Goal: Information Seeking & Learning: Learn about a topic

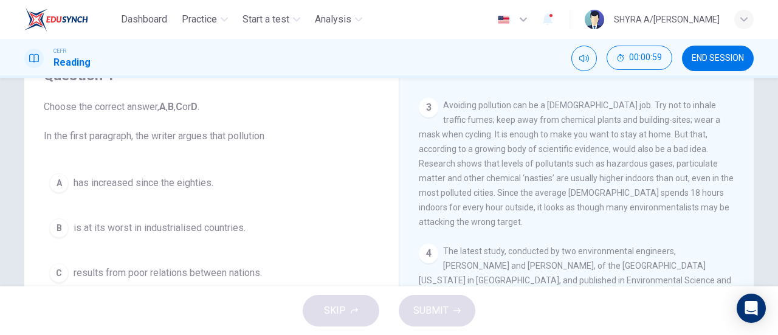
scroll to position [121, 0]
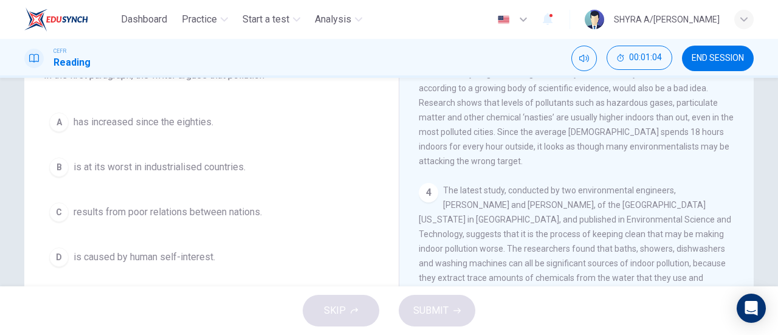
click at [186, 208] on span "results from poor relations between nations." at bounding box center [168, 212] width 188 height 15
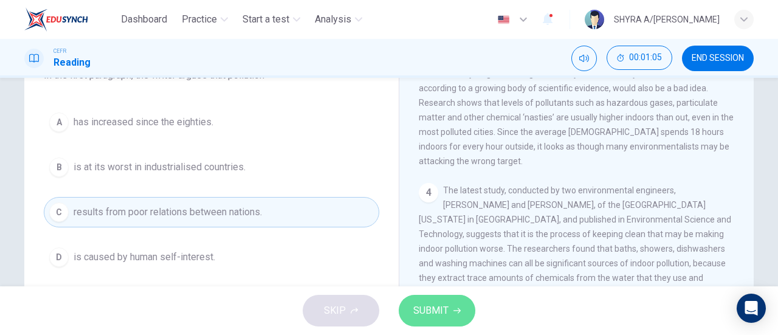
click at [402, 307] on button "SUBMIT" at bounding box center [436, 311] width 77 height 32
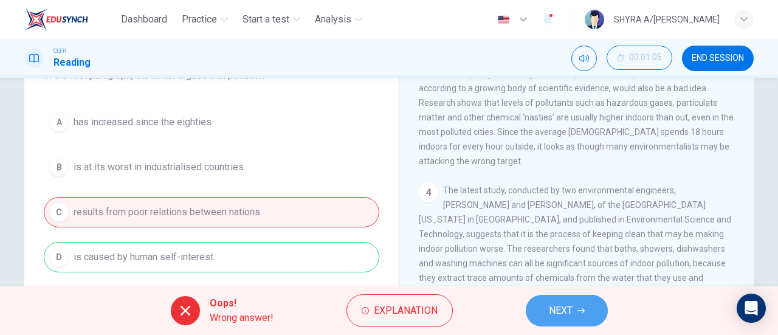
click at [572, 302] on button "NEXT" at bounding box center [566, 311] width 82 height 32
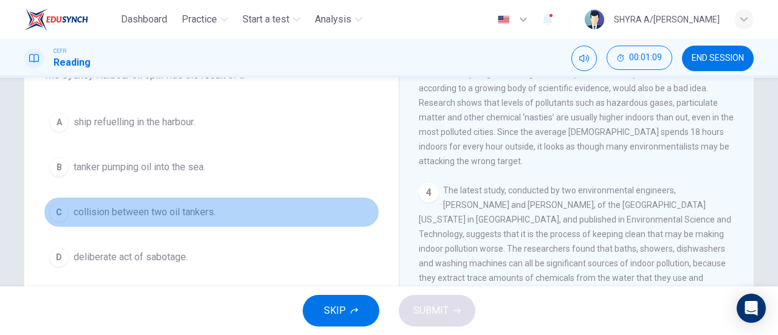
click at [210, 216] on span "collision between two oil tankers." at bounding box center [145, 212] width 142 height 15
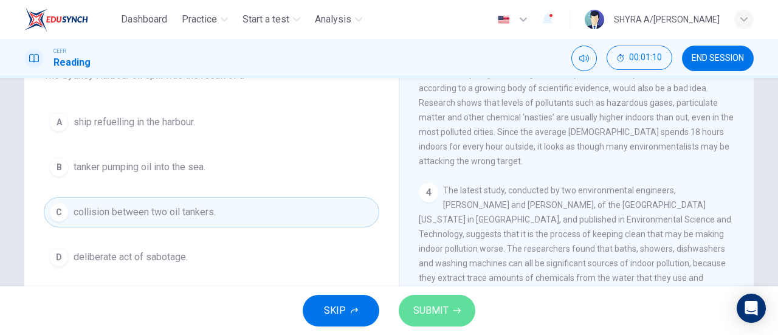
click at [459, 323] on button "SUBMIT" at bounding box center [436, 311] width 77 height 32
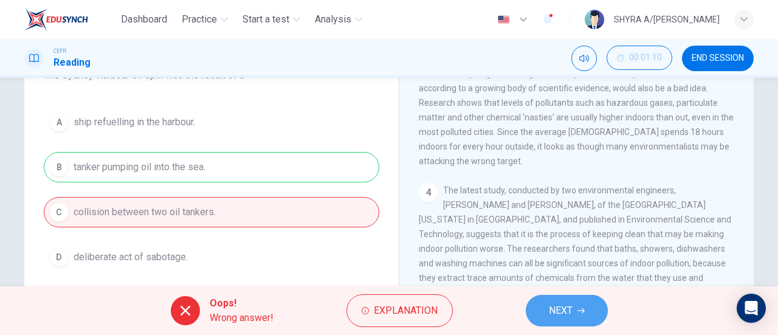
click at [570, 310] on span "NEXT" at bounding box center [561, 310] width 24 height 17
click at [570, 310] on div "Oops! Wrong answer! Explanation NEXT" at bounding box center [389, 310] width 778 height 49
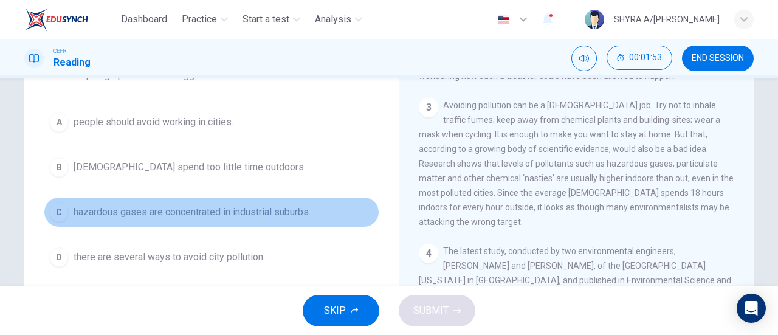
click at [232, 208] on span "hazardous gases are concentrated in industrial suburbs." at bounding box center [192, 212] width 237 height 15
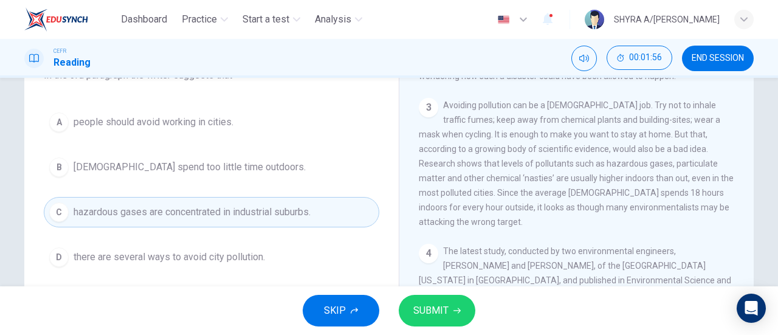
click at [236, 264] on button "D there are several ways to avoid city pollution." at bounding box center [211, 257] width 335 height 30
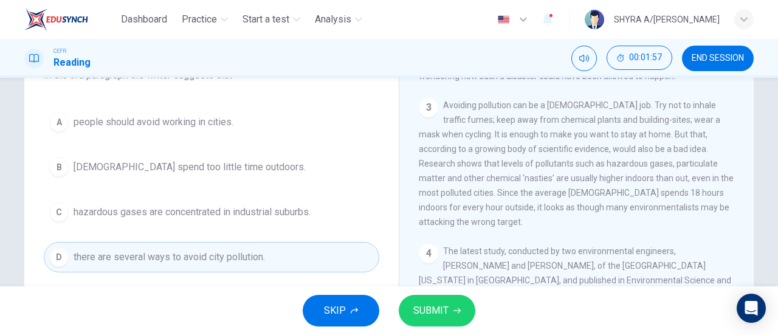
click at [439, 316] on span "SUBMIT" at bounding box center [430, 310] width 35 height 17
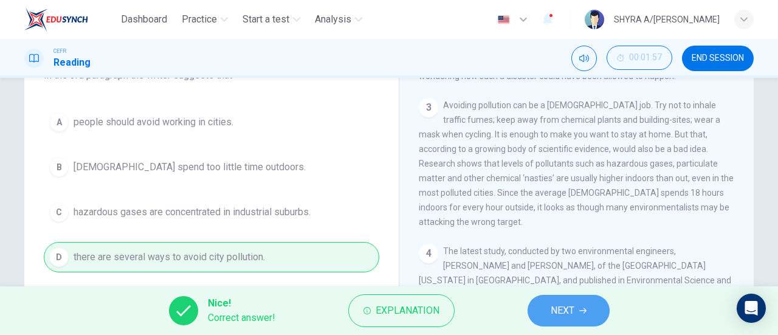
click at [547, 304] on button "NEXT" at bounding box center [568, 311] width 82 height 32
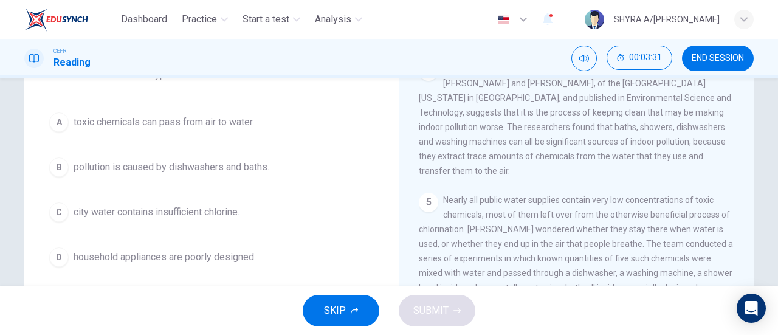
scroll to position [61, 0]
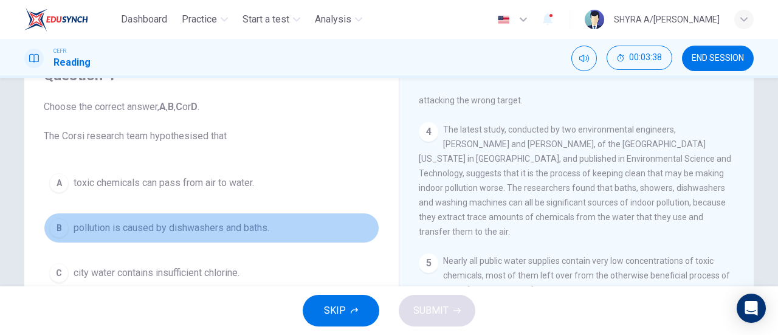
click at [231, 227] on span "pollution is caused by dishwashers and baths." at bounding box center [172, 228] width 196 height 15
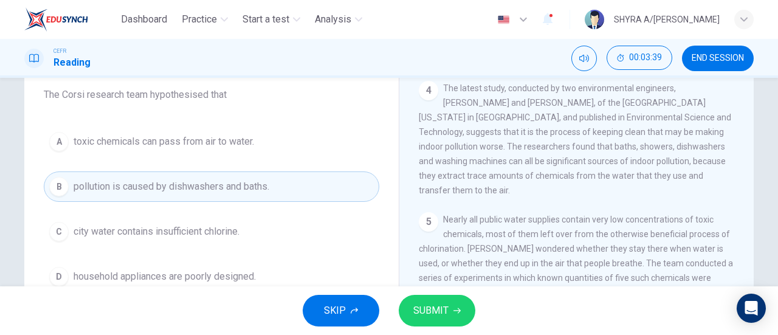
scroll to position [121, 0]
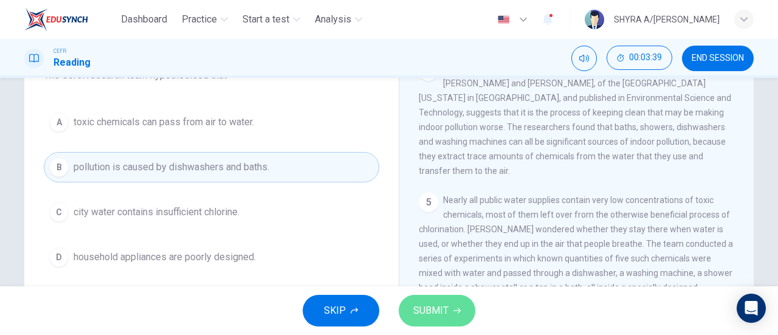
click at [428, 306] on span "SUBMIT" at bounding box center [430, 310] width 35 height 17
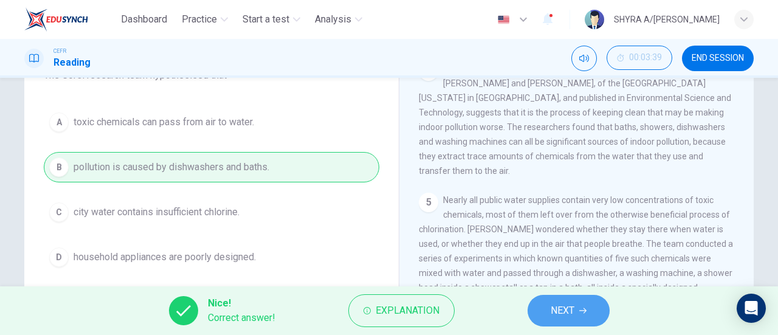
click at [541, 304] on button "NEXT" at bounding box center [568, 311] width 82 height 32
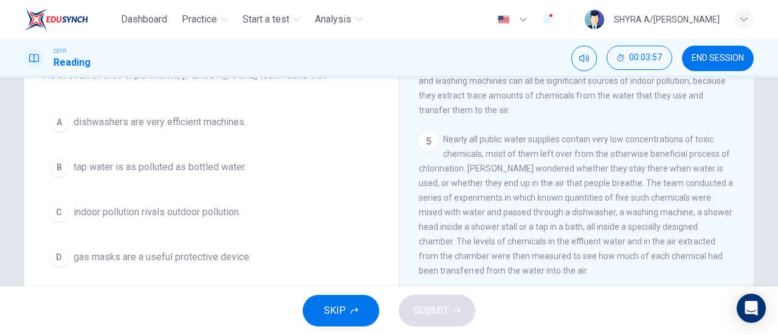
click at [625, 183] on span "Nearly all public water supplies contain very low concentrations of toxic chemi…" at bounding box center [576, 204] width 314 height 141
click at [561, 201] on span "Nearly all public water supplies contain very low concentrations of toxic chemi…" at bounding box center [576, 204] width 314 height 141
click at [201, 165] on span "tap water is as polluted as bottled water." at bounding box center [160, 167] width 173 height 15
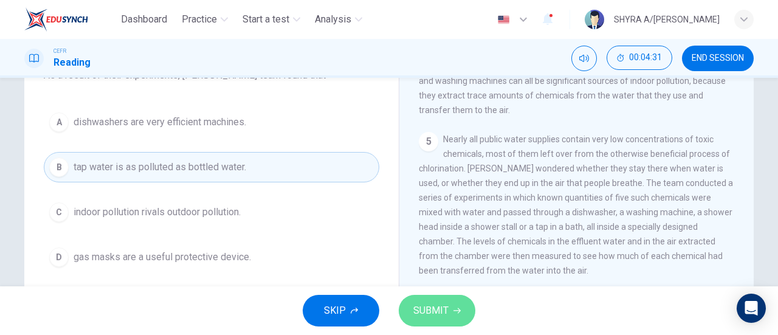
click at [414, 303] on span "SUBMIT" at bounding box center [430, 310] width 35 height 17
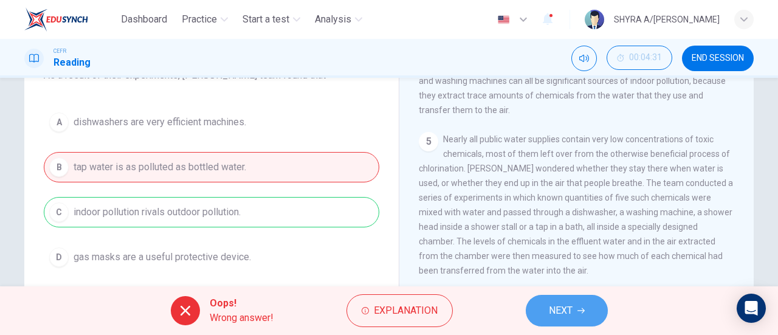
click at [545, 319] on button "NEXT" at bounding box center [566, 311] width 82 height 32
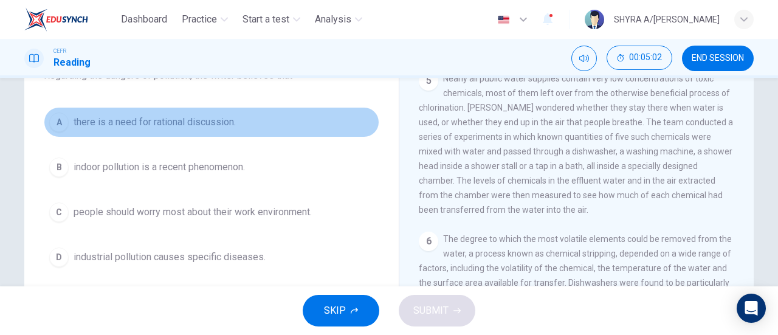
click at [203, 115] on span "there is a need for rational discussion." at bounding box center [155, 122] width 162 height 15
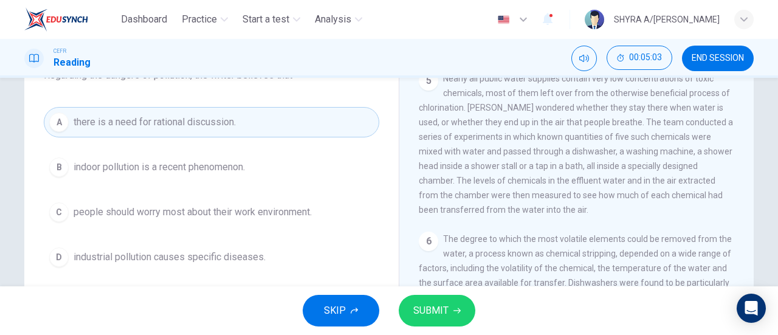
click at [451, 303] on button "SUBMIT" at bounding box center [436, 311] width 77 height 32
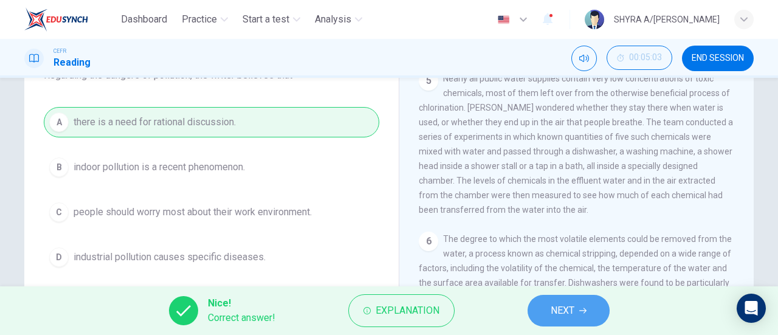
click at [564, 296] on button "NEXT" at bounding box center [568, 311] width 82 height 32
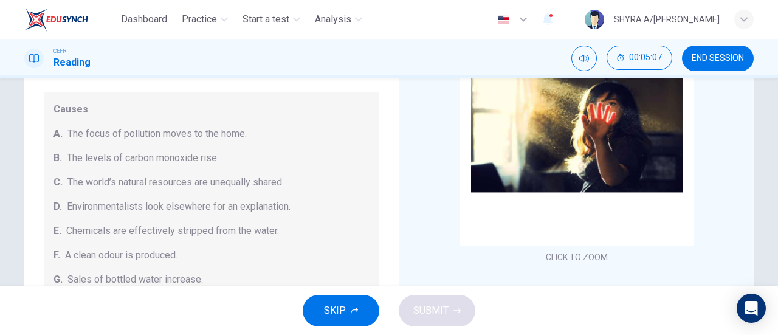
scroll to position [61, 0]
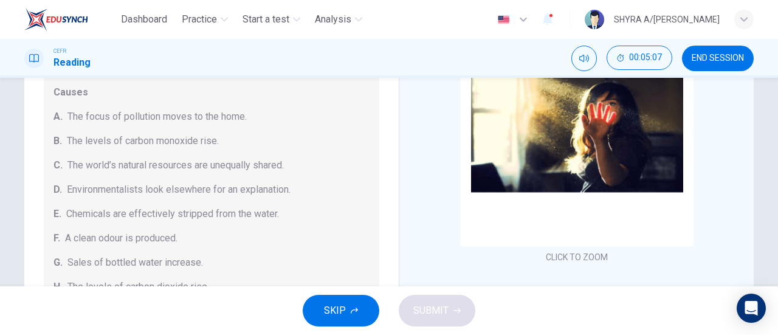
click at [330, 316] on span "SKIP" at bounding box center [335, 310] width 22 height 17
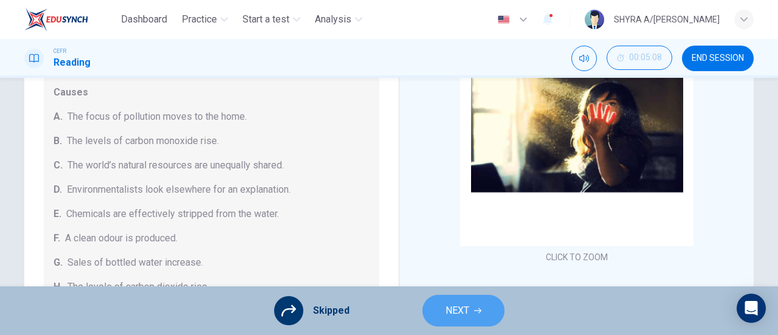
click at [468, 312] on span "NEXT" at bounding box center [457, 310] width 24 height 17
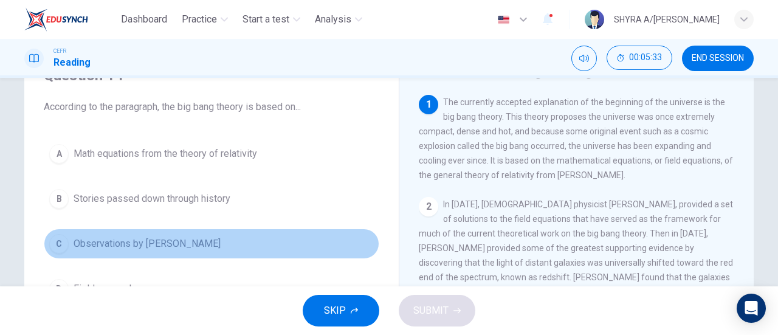
click at [177, 240] on span "Observations by [PERSON_NAME]" at bounding box center [147, 243] width 147 height 15
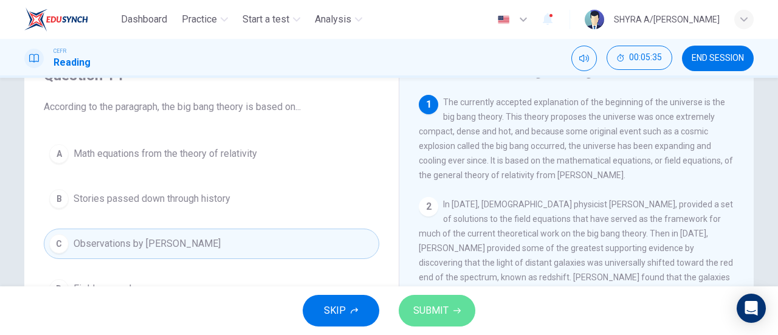
click at [417, 309] on span "SUBMIT" at bounding box center [430, 310] width 35 height 17
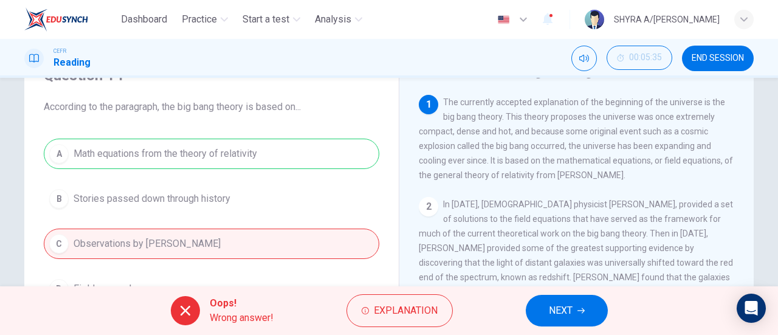
click at [555, 301] on button "NEXT" at bounding box center [566, 311] width 82 height 32
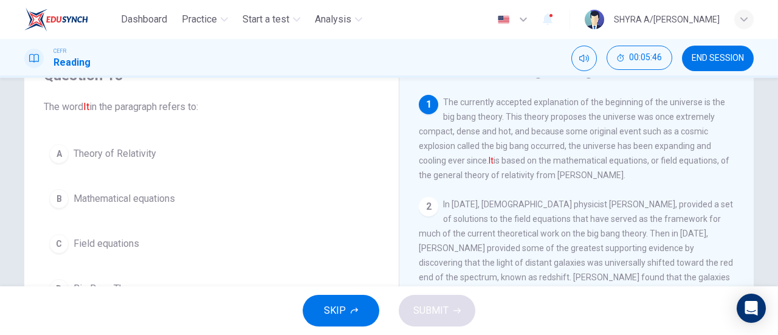
scroll to position [121, 0]
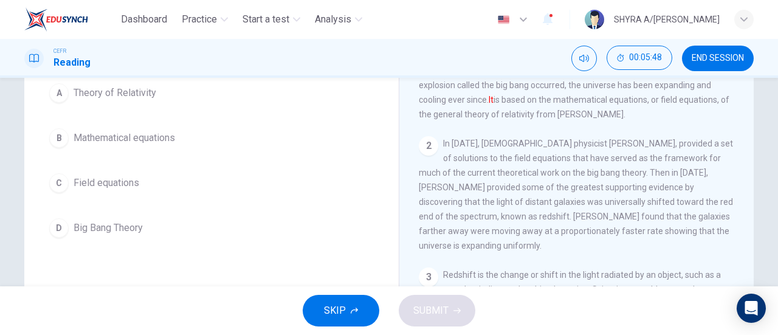
click at [135, 228] on span "Big Bang Theory" at bounding box center [108, 228] width 69 height 15
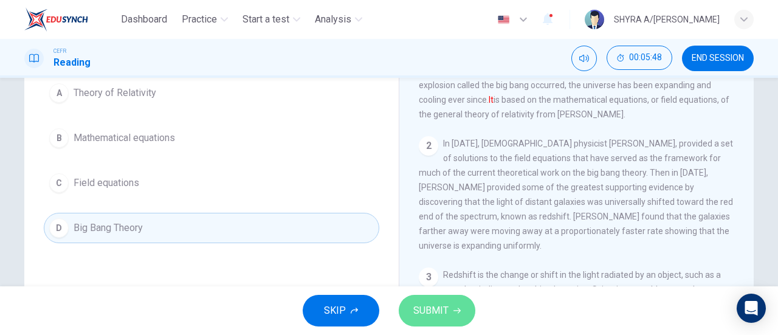
click at [452, 320] on button "SUBMIT" at bounding box center [436, 311] width 77 height 32
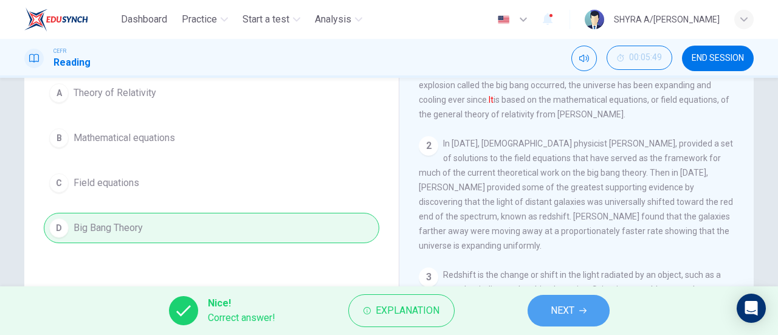
click at [564, 312] on span "NEXT" at bounding box center [562, 310] width 24 height 17
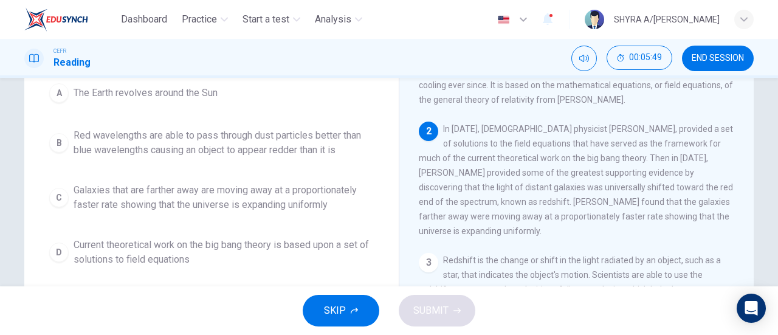
scroll to position [75, 0]
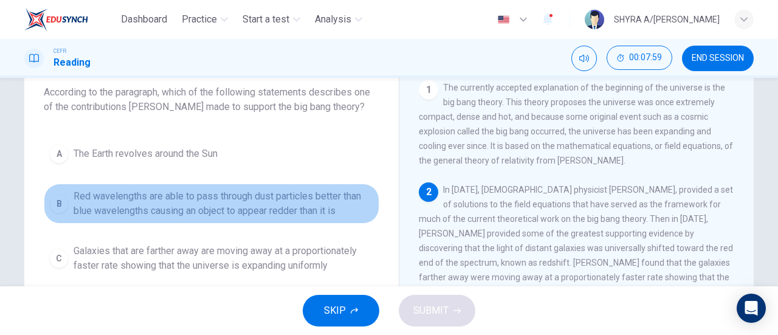
click at [333, 193] on span "Red wavelengths are able to pass through dust particles better than blue wavele…" at bounding box center [224, 203] width 300 height 29
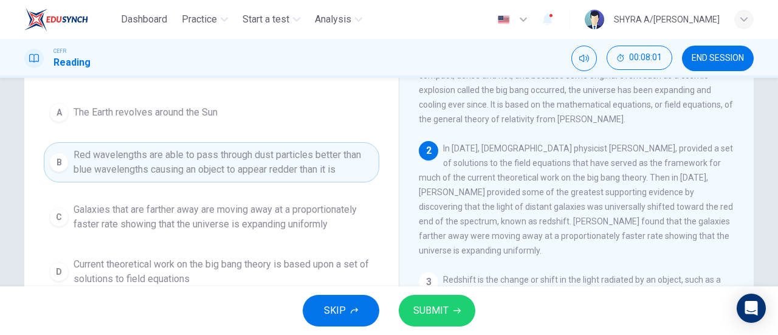
scroll to position [136, 0]
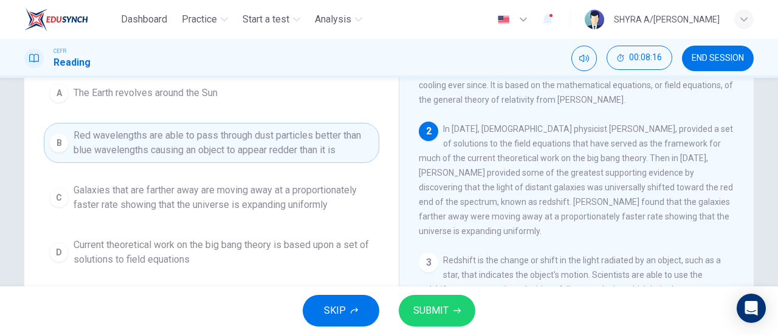
click at [451, 315] on button "SUBMIT" at bounding box center [436, 311] width 77 height 32
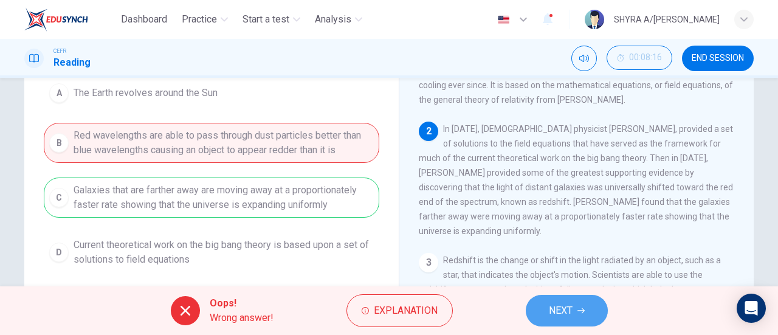
click at [540, 310] on button "NEXT" at bounding box center [566, 311] width 82 height 32
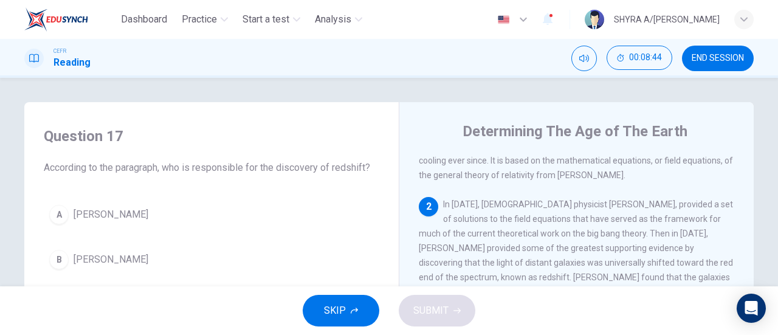
scroll to position [61, 0]
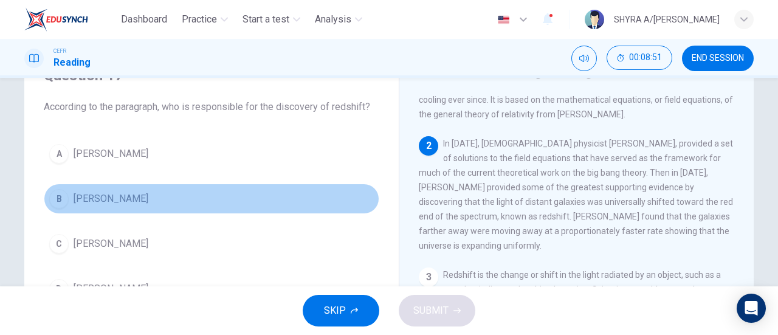
click at [137, 197] on button "B [PERSON_NAME]" at bounding box center [211, 198] width 335 height 30
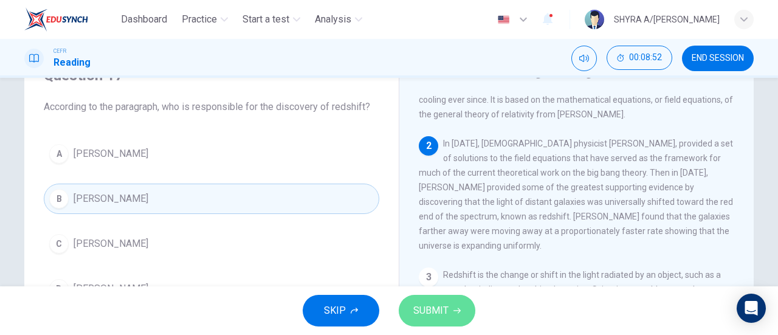
click at [454, 297] on button "SUBMIT" at bounding box center [436, 311] width 77 height 32
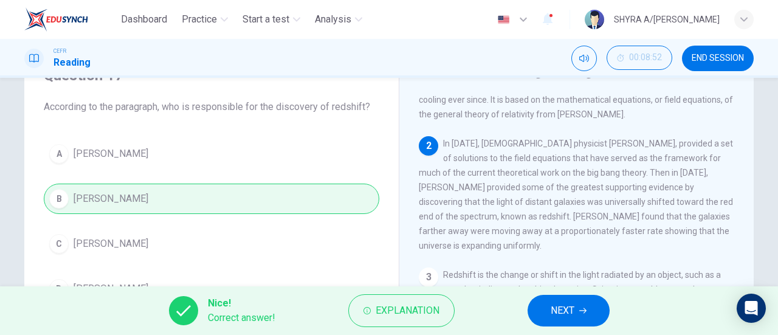
click at [532, 311] on button "NEXT" at bounding box center [568, 311] width 82 height 32
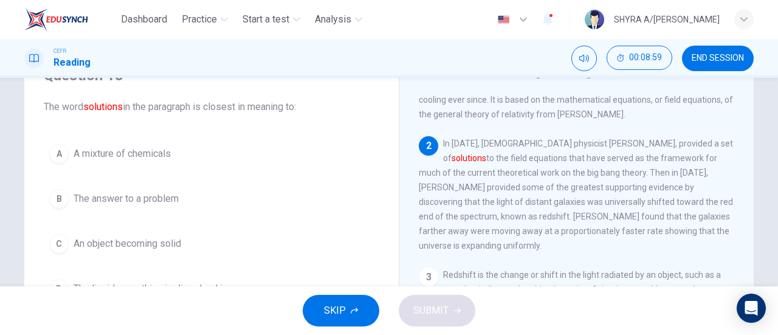
click at [135, 204] on span "The answer to a problem" at bounding box center [126, 198] width 105 height 15
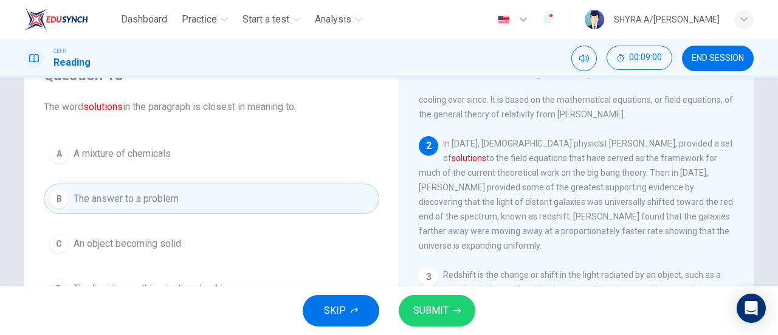
click at [443, 315] on span "SUBMIT" at bounding box center [430, 310] width 35 height 17
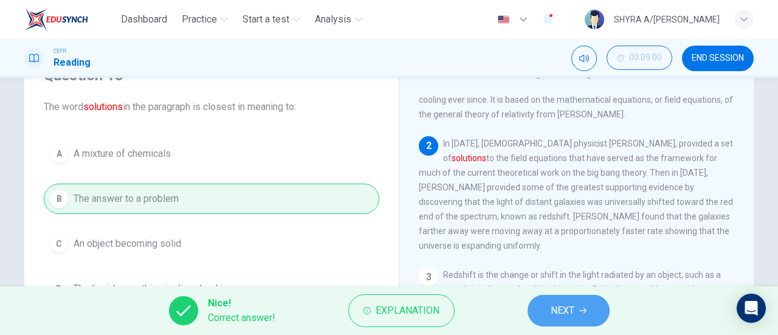
click at [550, 312] on span "NEXT" at bounding box center [562, 310] width 24 height 17
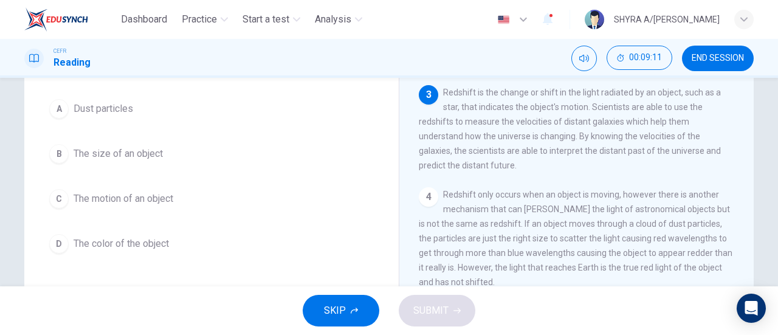
scroll to position [121, 0]
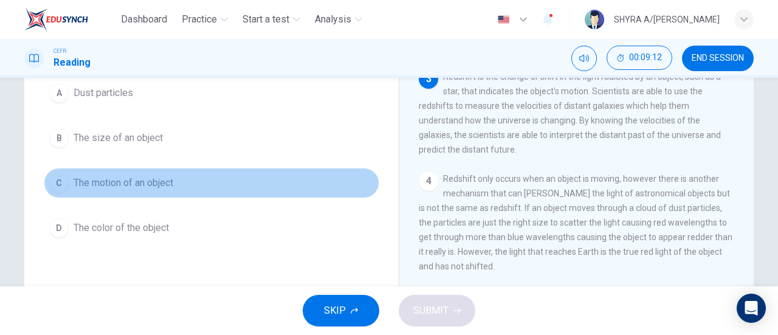
click at [146, 187] on span "The motion of an object" at bounding box center [124, 183] width 100 height 15
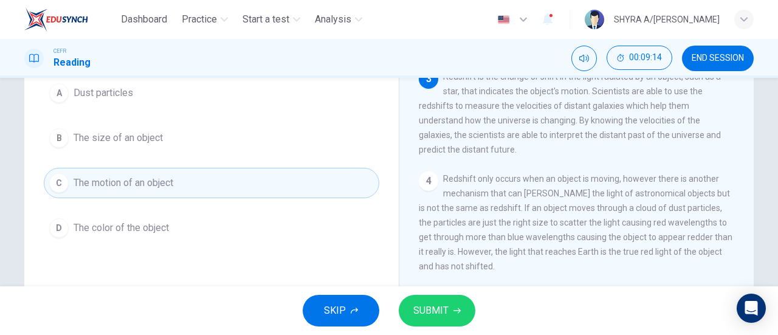
click at [76, 101] on button "A Dust particles" at bounding box center [211, 93] width 335 height 30
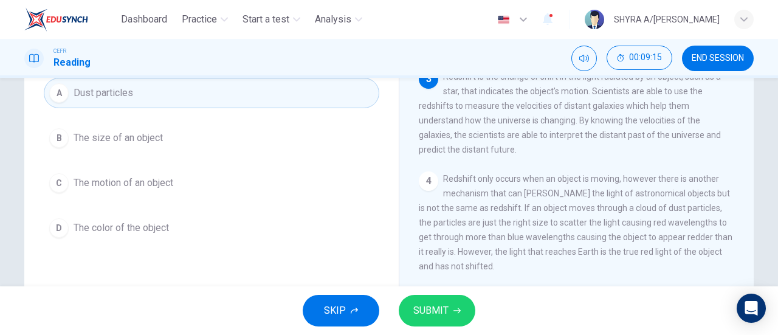
click at [453, 306] on button "SUBMIT" at bounding box center [436, 311] width 77 height 32
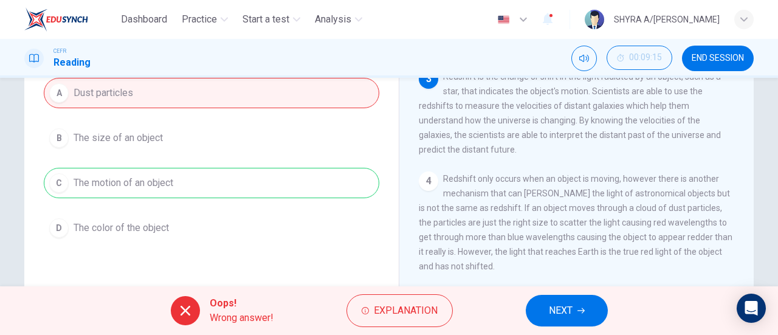
click at [582, 317] on button "NEXT" at bounding box center [566, 311] width 82 height 32
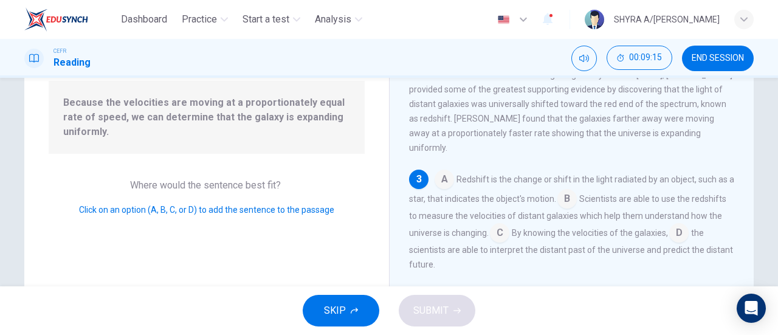
scroll to position [98, 0]
click at [509, 224] on input at bounding box center [499, 233] width 19 height 19
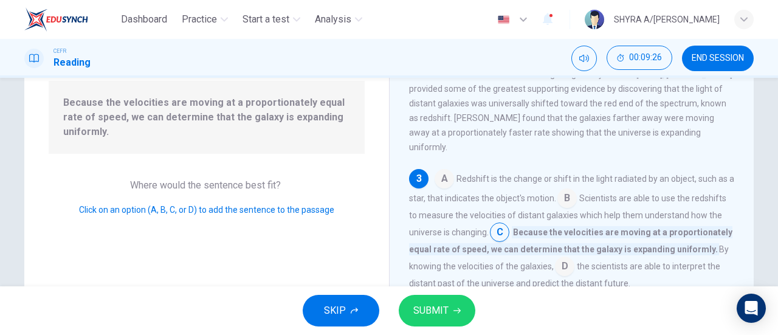
click at [456, 291] on div "SKIP SUBMIT" at bounding box center [389, 310] width 778 height 49
click at [453, 308] on icon "button" at bounding box center [456, 310] width 7 height 7
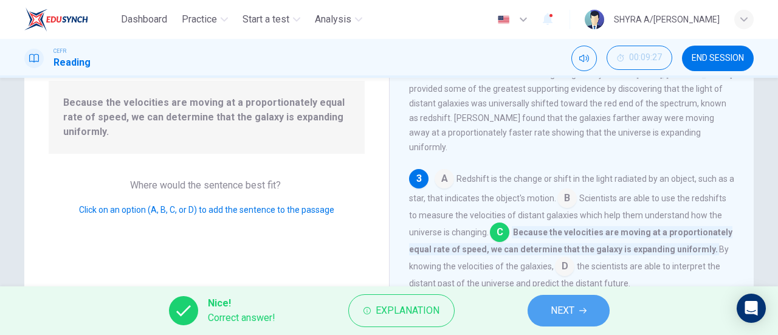
click at [566, 310] on span "NEXT" at bounding box center [562, 310] width 24 height 17
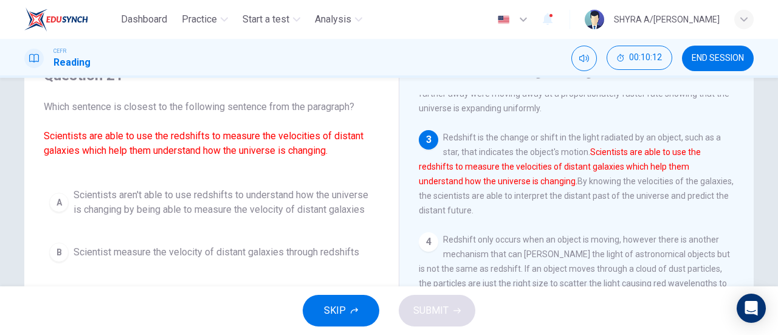
scroll to position [121, 0]
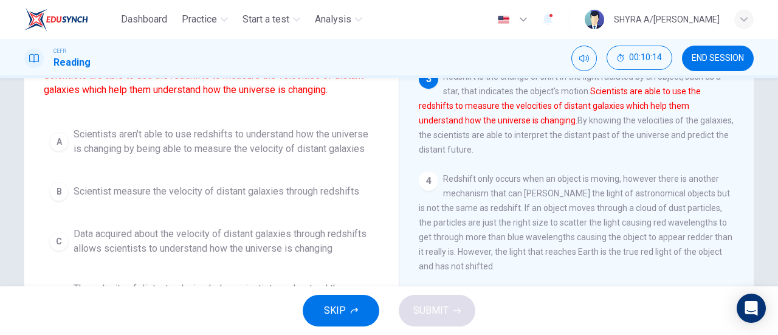
click at [315, 230] on span "Data acquired about the velocity of distant galaxies through redshifts allows s…" at bounding box center [224, 241] width 300 height 29
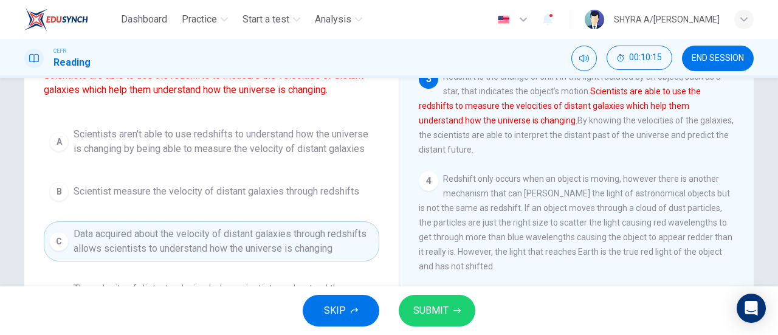
scroll to position [182, 0]
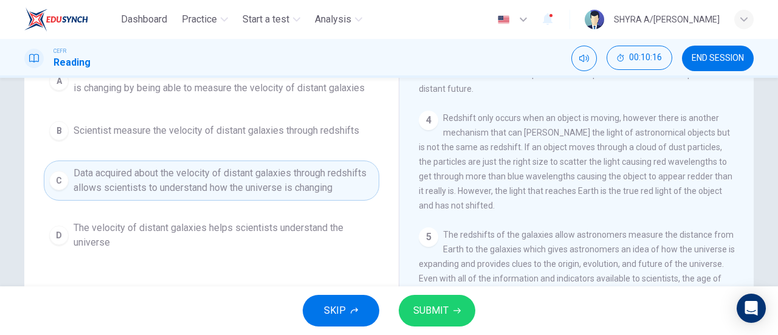
click at [440, 301] on button "SUBMIT" at bounding box center [436, 311] width 77 height 32
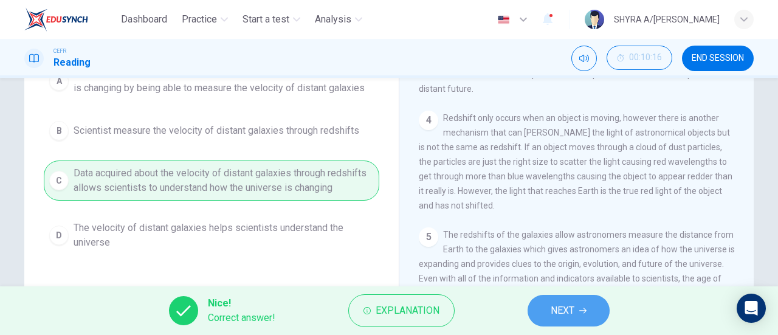
click at [545, 307] on button "NEXT" at bounding box center [568, 311] width 82 height 32
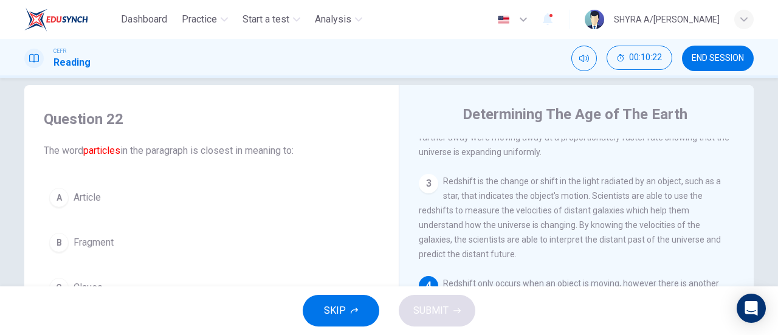
scroll to position [78, 0]
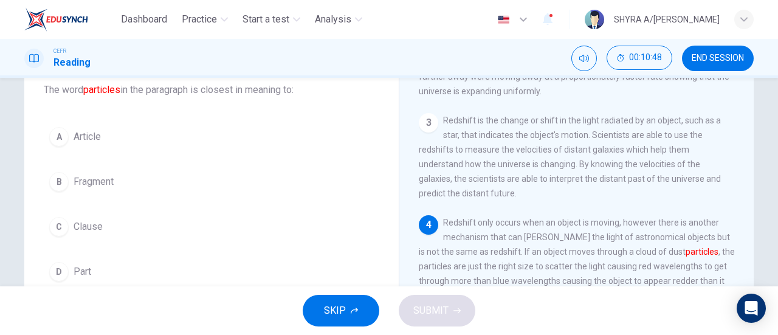
click at [97, 173] on button "B Fragment" at bounding box center [211, 181] width 335 height 30
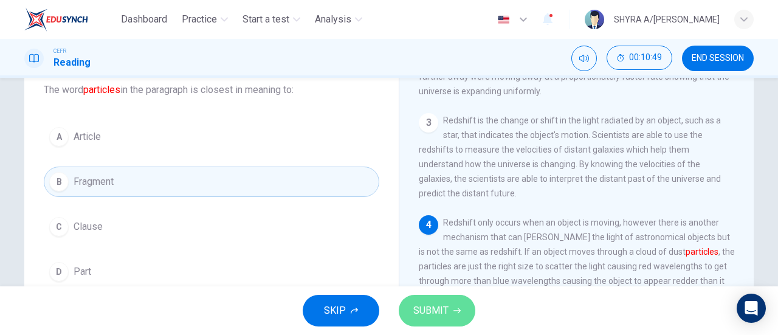
click at [429, 302] on span "SUBMIT" at bounding box center [430, 310] width 35 height 17
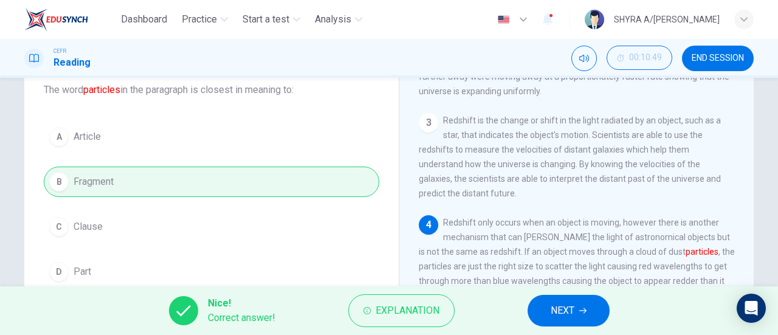
click at [581, 308] on icon "button" at bounding box center [582, 310] width 7 height 7
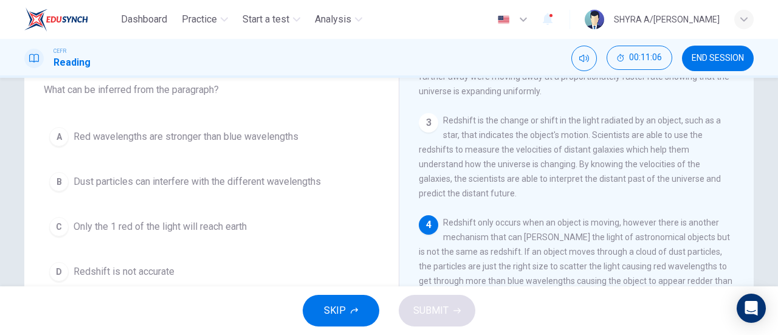
click at [278, 163] on div "A Red wavelengths are stronger than blue wavelengths B Dust particles can inter…" at bounding box center [211, 203] width 335 height 165
click at [284, 187] on span "Dust particles can interfere with the different wavelengths" at bounding box center [197, 181] width 247 height 15
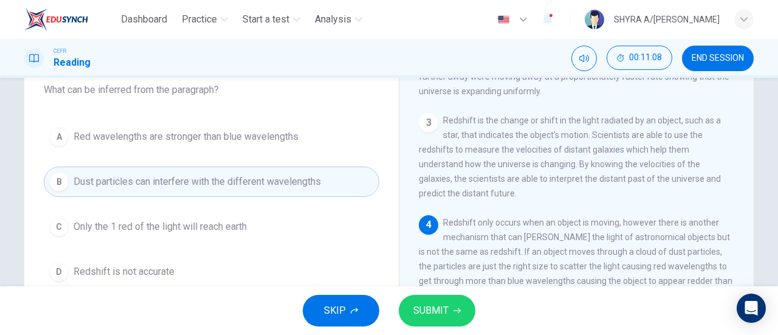
scroll to position [138, 0]
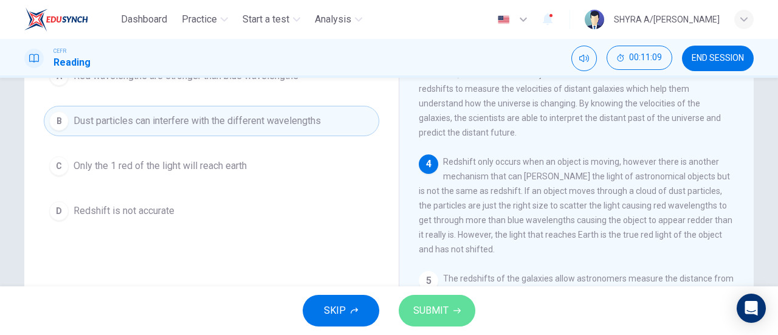
click at [437, 297] on button "SUBMIT" at bounding box center [436, 311] width 77 height 32
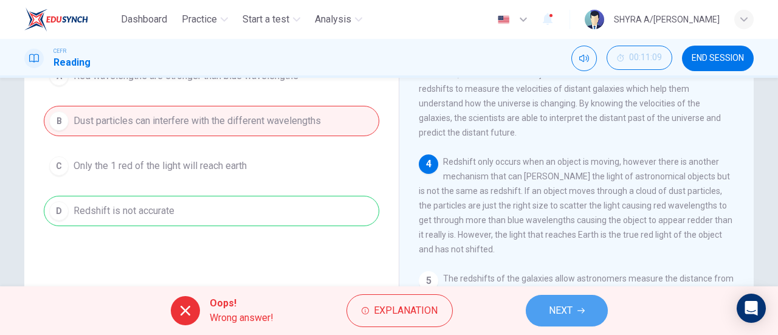
click at [565, 309] on span "NEXT" at bounding box center [561, 310] width 24 height 17
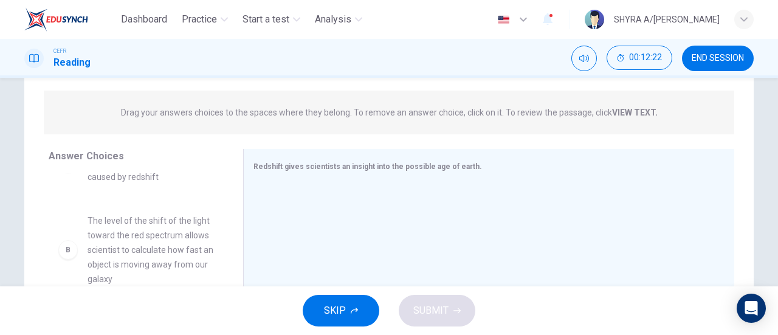
scroll to position [61, 0]
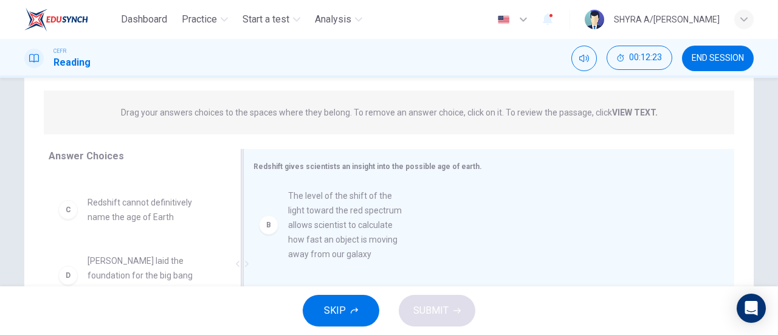
drag, startPoint x: 164, startPoint y: 234, endPoint x: 371, endPoint y: 227, distance: 207.2
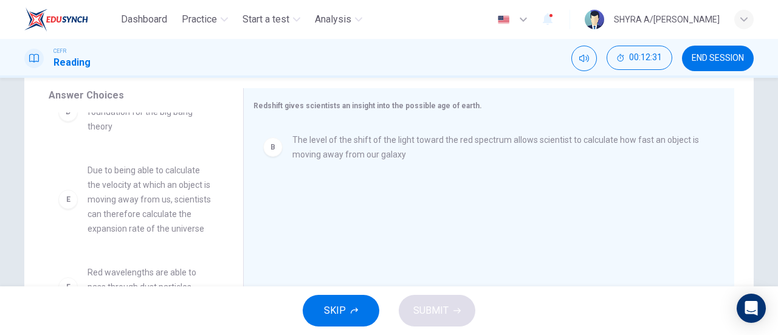
scroll to position [182, 0]
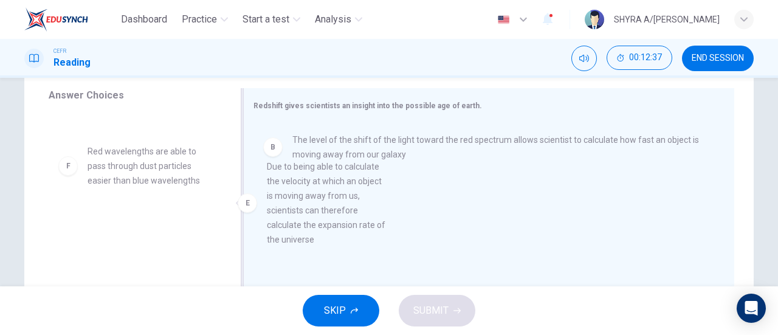
drag, startPoint x: 149, startPoint y: 187, endPoint x: 349, endPoint y: 205, distance: 200.0
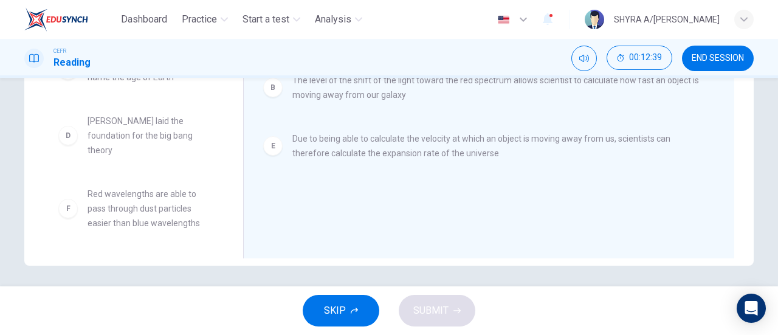
scroll to position [260, 0]
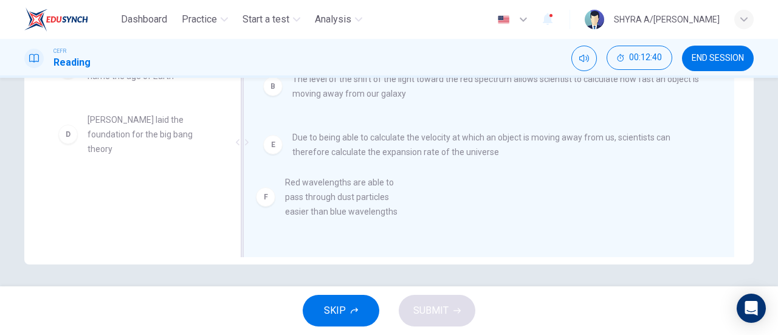
drag, startPoint x: 158, startPoint y: 223, endPoint x: 395, endPoint y: 205, distance: 238.2
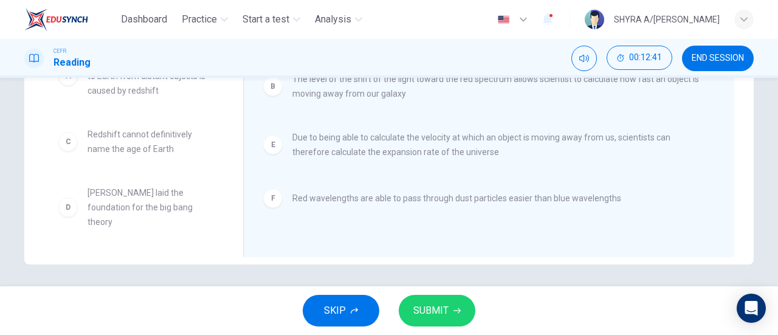
scroll to position [7, 0]
click at [449, 301] on button "SUBMIT" at bounding box center [436, 311] width 77 height 32
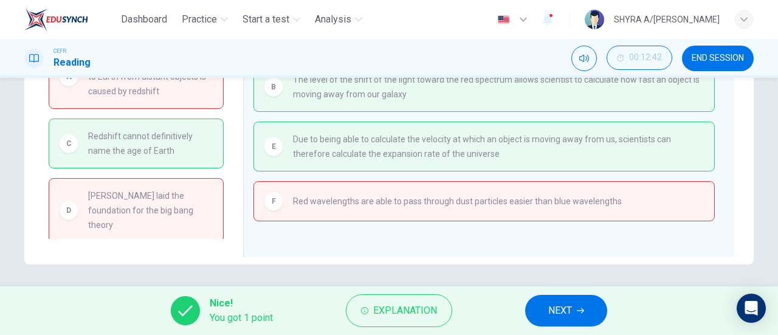
scroll to position [0, 0]
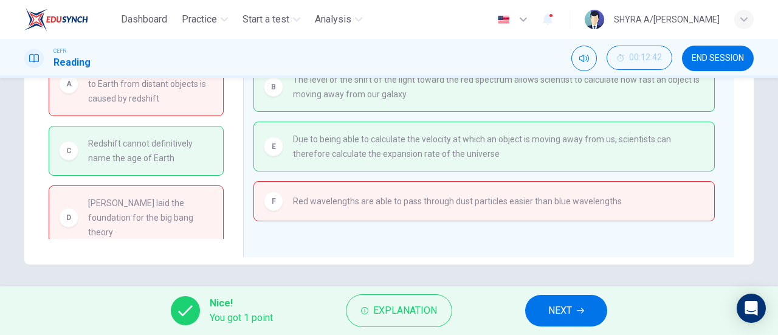
click at [551, 303] on span "NEXT" at bounding box center [560, 310] width 24 height 17
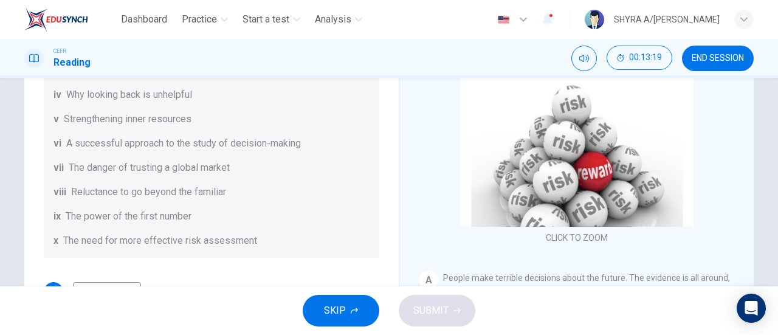
scroll to position [182, 0]
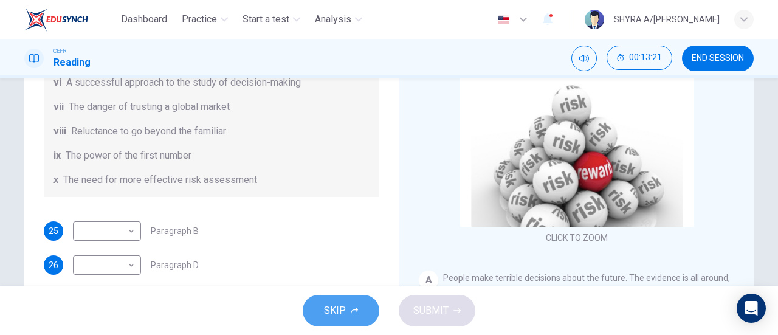
click at [345, 312] on button "SKIP" at bounding box center [341, 311] width 77 height 32
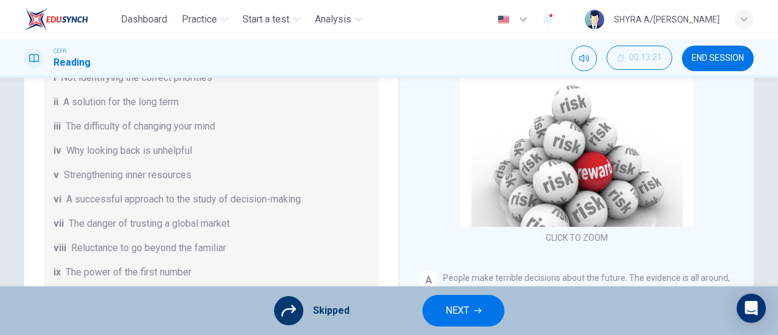
scroll to position [0, 0]
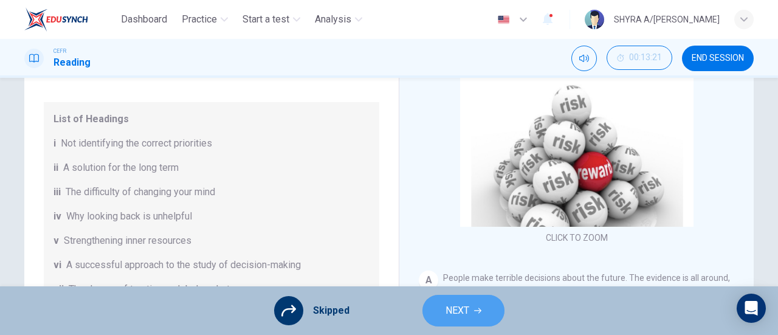
click at [467, 309] on span "NEXT" at bounding box center [457, 310] width 24 height 17
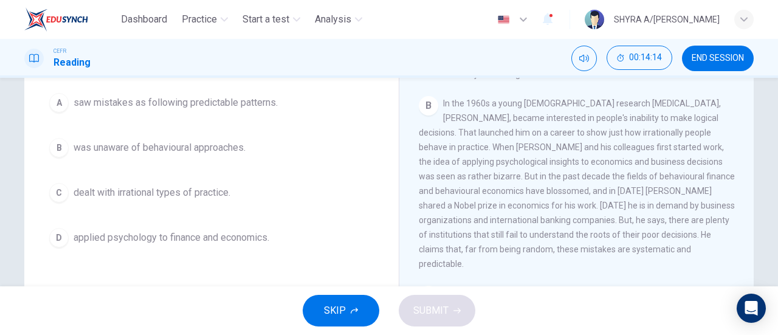
scroll to position [243, 0]
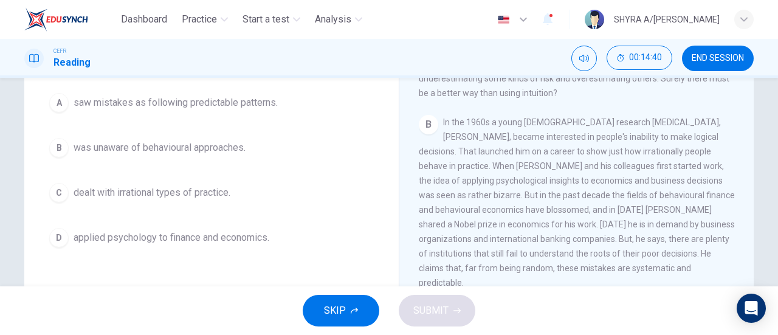
click at [262, 236] on span "applied psychology to finance and economics." at bounding box center [172, 237] width 196 height 15
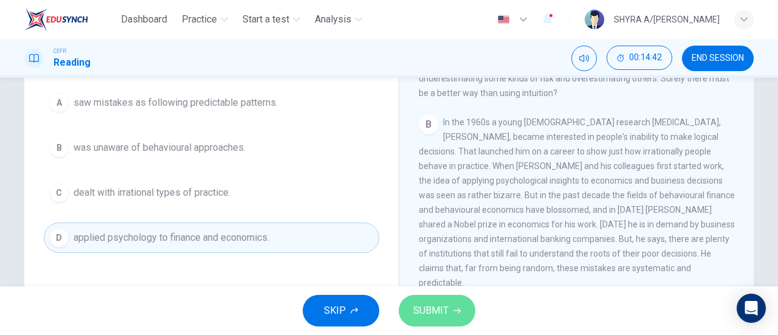
click at [432, 310] on span "SUBMIT" at bounding box center [430, 310] width 35 height 17
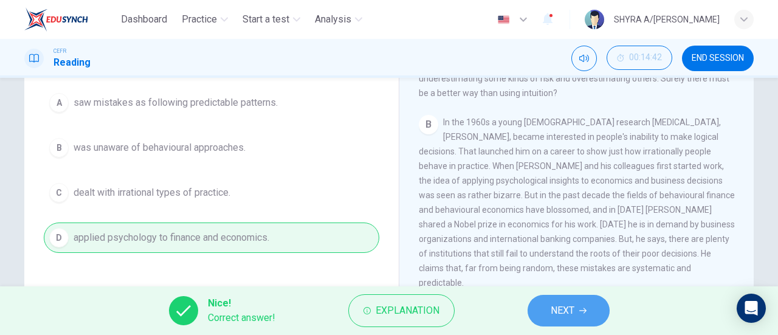
click at [556, 307] on span "NEXT" at bounding box center [562, 310] width 24 height 17
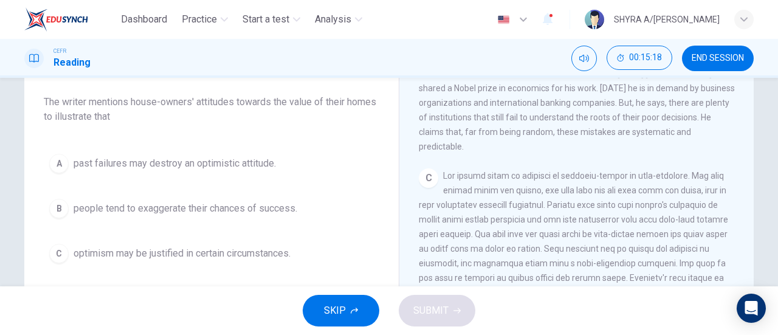
scroll to position [156, 0]
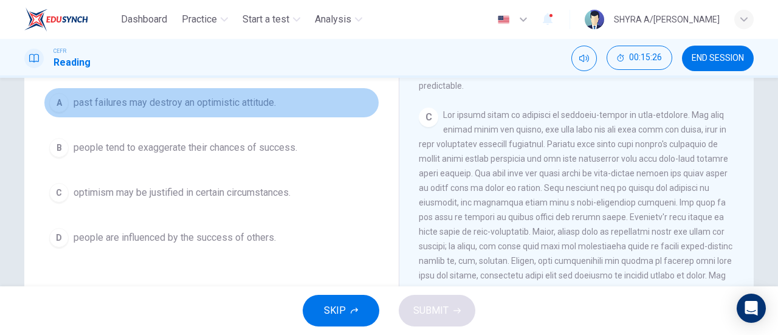
click at [240, 117] on button "A past failures may destroy an optimistic attitude." at bounding box center [211, 102] width 335 height 30
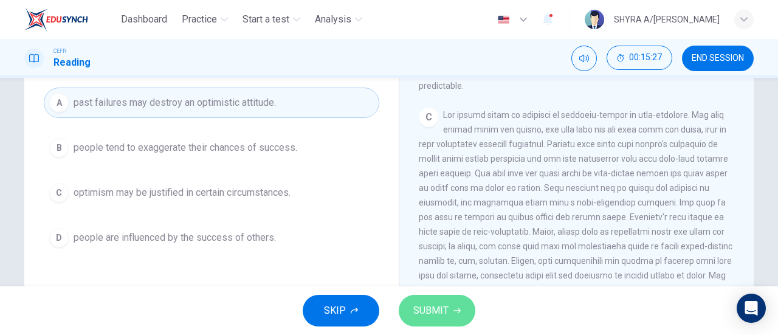
click at [433, 304] on span "SUBMIT" at bounding box center [430, 310] width 35 height 17
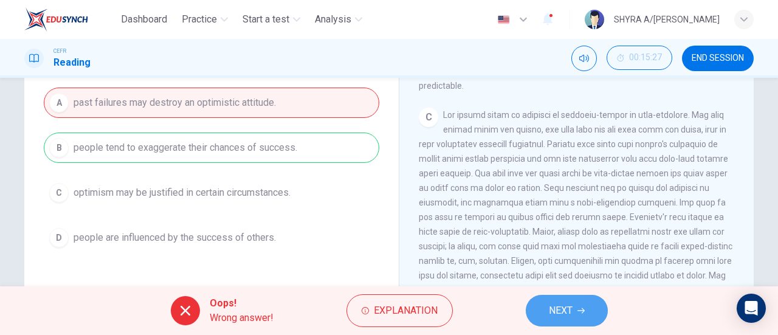
click at [590, 308] on button "NEXT" at bounding box center [566, 311] width 82 height 32
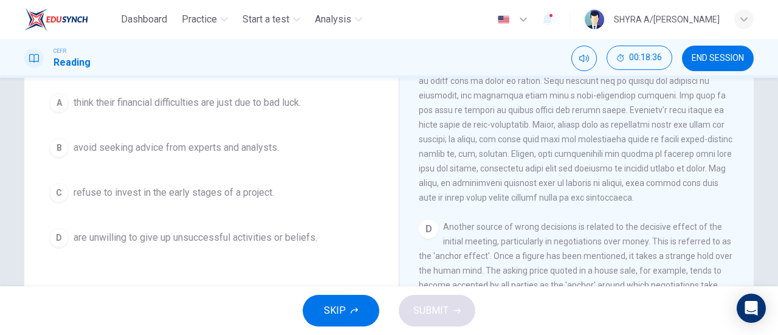
scroll to position [80, 0]
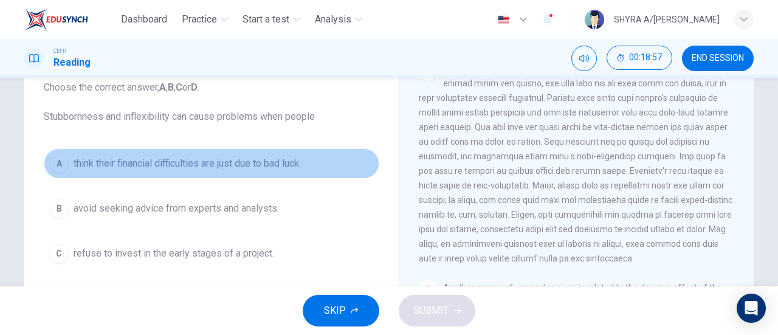
click at [261, 161] on span "think their financial difficulties are just due to bad luck." at bounding box center [187, 163] width 227 height 15
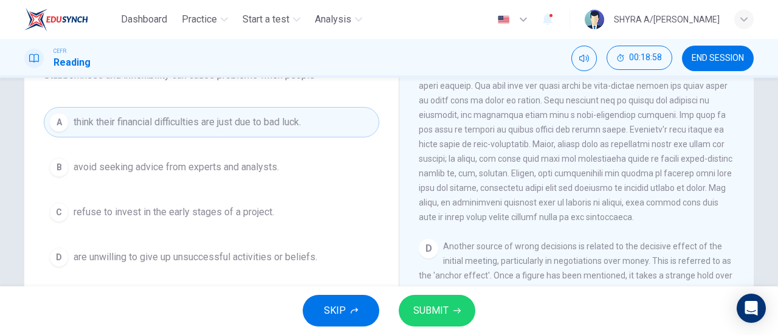
scroll to position [141, 0]
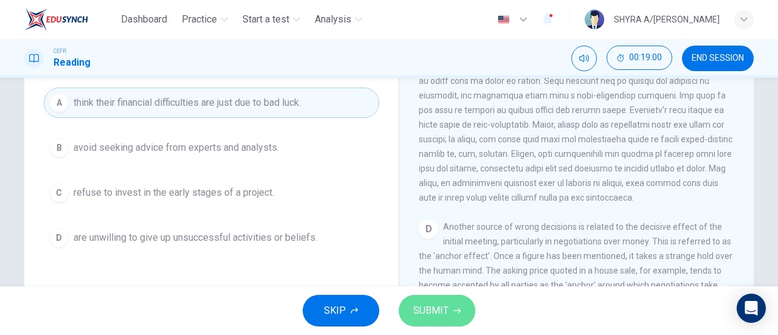
click at [451, 307] on button "SUBMIT" at bounding box center [436, 311] width 77 height 32
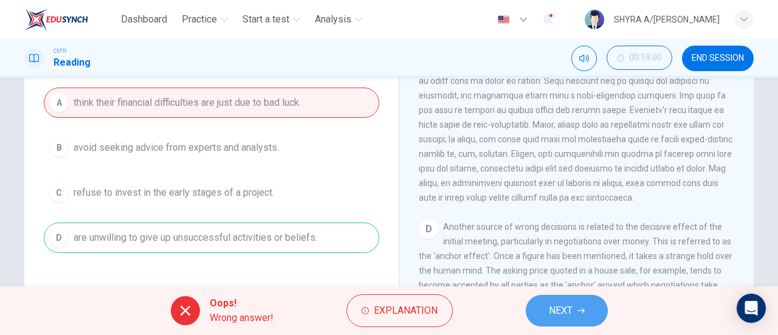
click at [549, 309] on span "NEXT" at bounding box center [561, 310] width 24 height 17
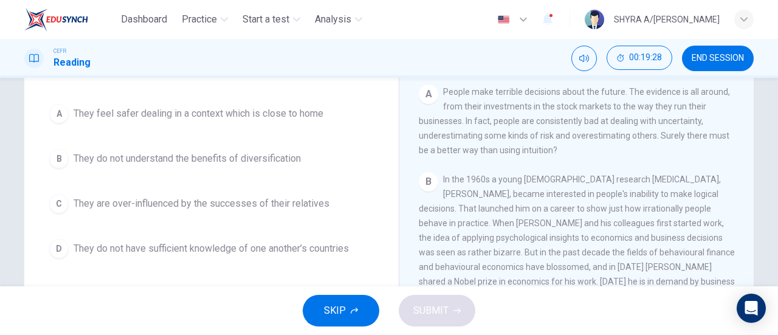
scroll to position [156, 0]
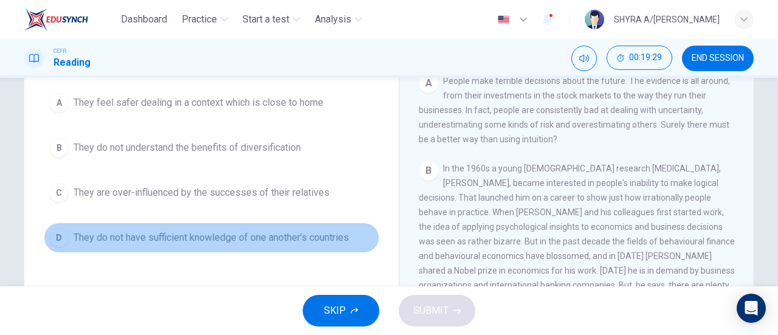
click at [245, 236] on span "They do not have sufficient knowledge of one another’s countries" at bounding box center [211, 237] width 275 height 15
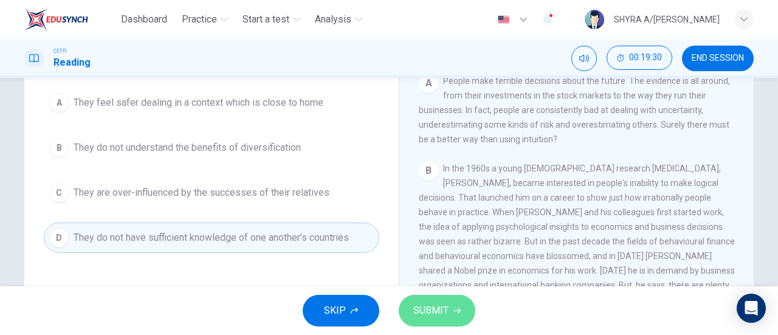
click at [446, 310] on span "SUBMIT" at bounding box center [430, 310] width 35 height 17
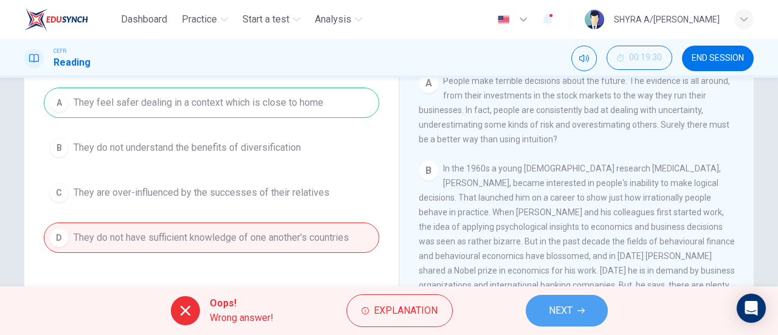
click at [532, 308] on button "NEXT" at bounding box center [566, 311] width 82 height 32
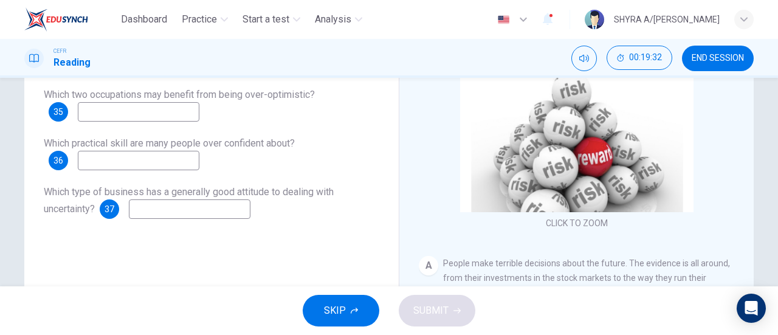
click at [361, 301] on button "SKIP" at bounding box center [341, 311] width 77 height 32
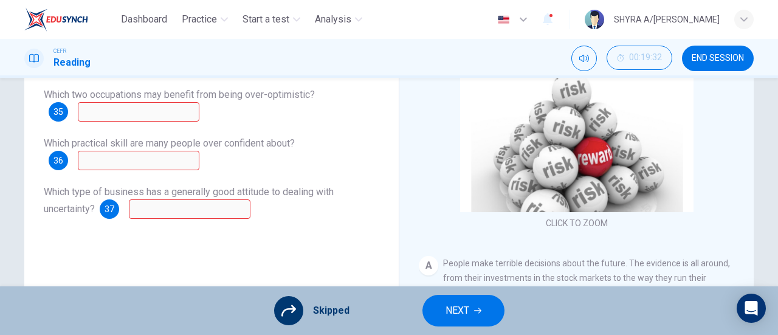
click at [480, 310] on button "NEXT" at bounding box center [463, 311] width 82 height 32
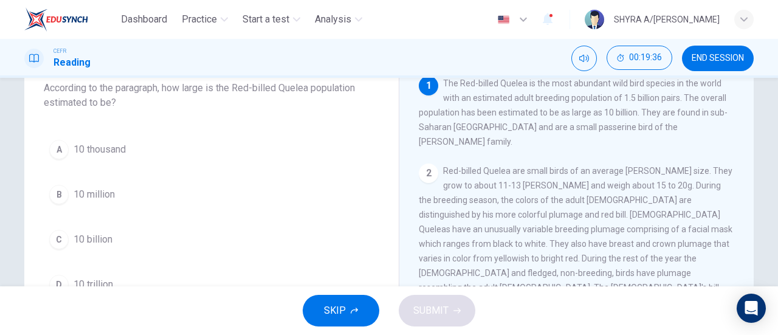
scroll to position [61, 0]
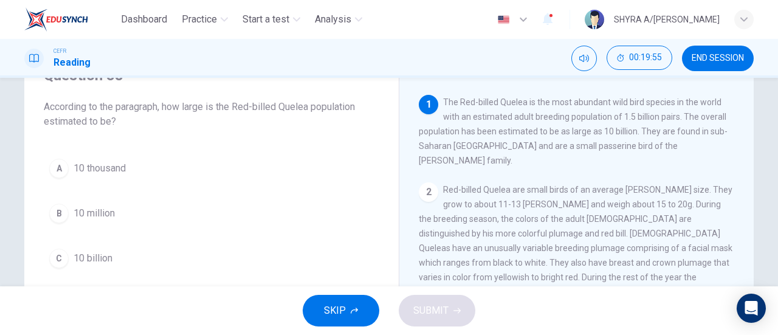
click at [460, 111] on div "1 The Red-billed Quelea is the most abundant wild bird species in the world wit…" at bounding box center [577, 131] width 316 height 73
click at [86, 261] on span "10 billion" at bounding box center [93, 258] width 39 height 15
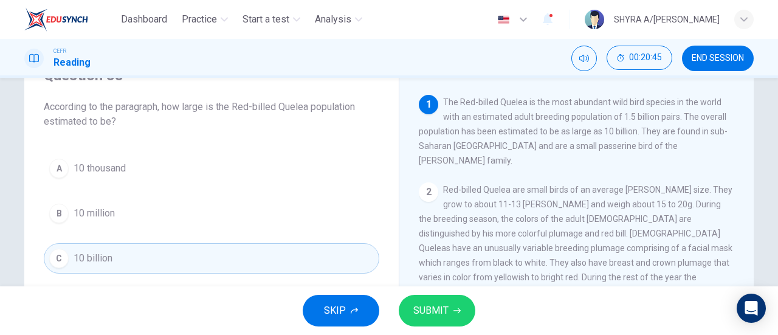
click at [439, 312] on span "SUBMIT" at bounding box center [430, 310] width 35 height 17
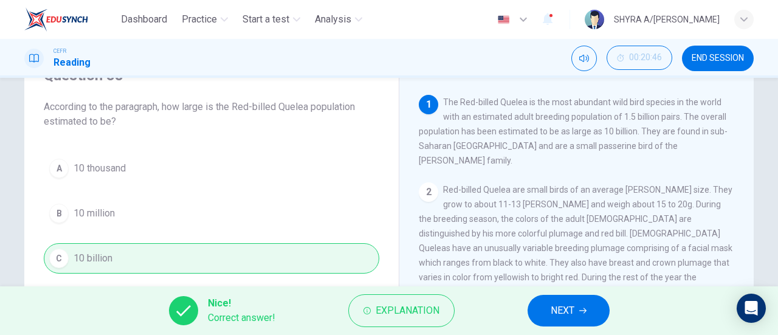
click at [555, 300] on button "NEXT" at bounding box center [568, 311] width 82 height 32
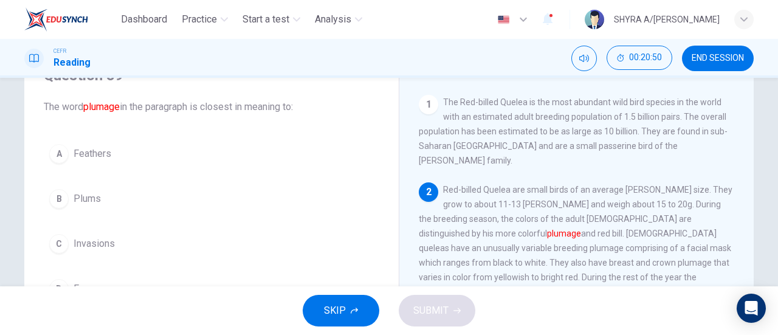
click at [106, 145] on button "A Feathers" at bounding box center [211, 153] width 335 height 30
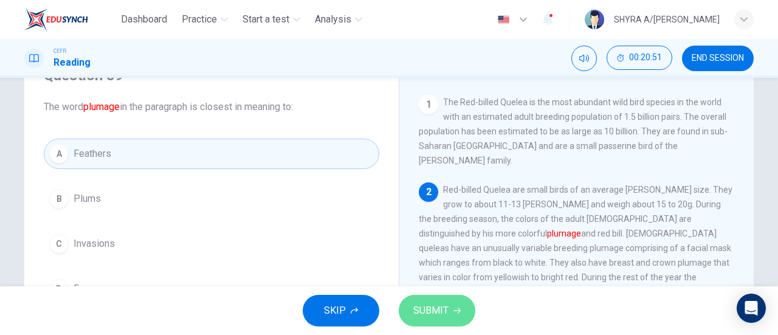
click at [412, 299] on button "SUBMIT" at bounding box center [436, 311] width 77 height 32
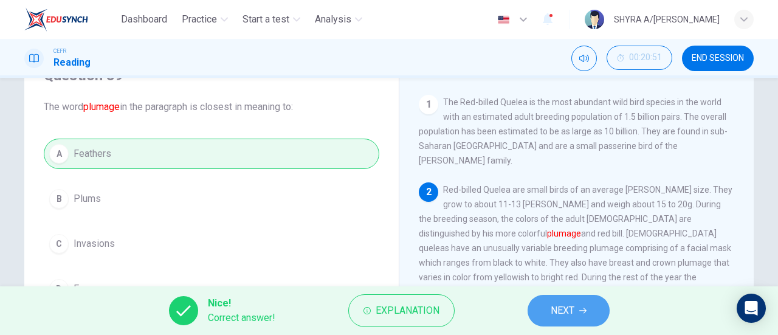
click at [564, 315] on span "NEXT" at bounding box center [562, 310] width 24 height 17
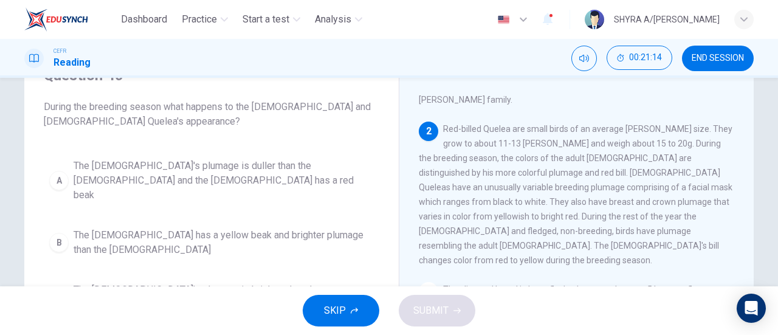
scroll to position [121, 0]
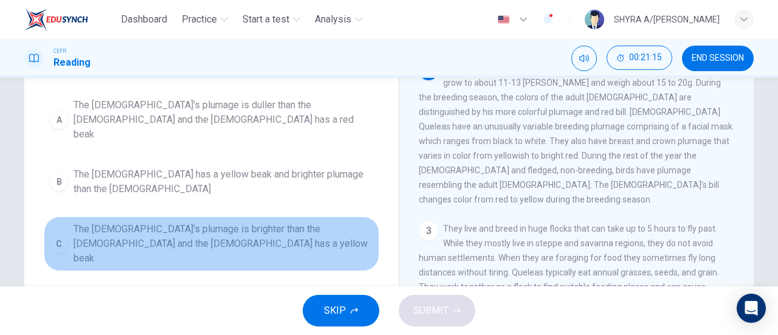
click at [298, 222] on span "The [DEMOGRAPHIC_DATA]'s plumage is brighter than the [DEMOGRAPHIC_DATA] and th…" at bounding box center [224, 244] width 300 height 44
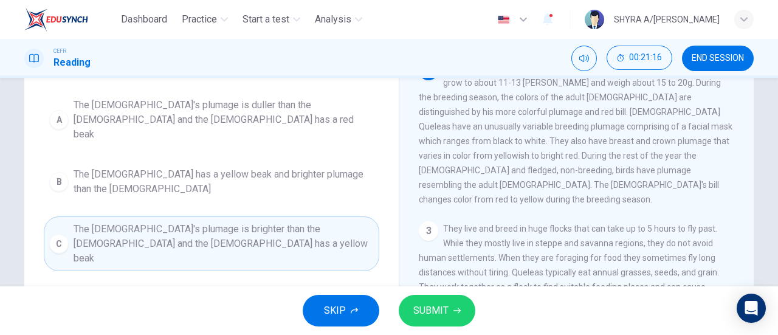
click at [430, 298] on button "SUBMIT" at bounding box center [436, 311] width 77 height 32
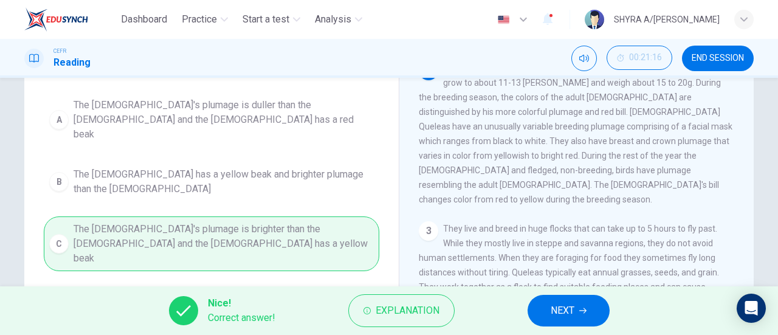
click at [552, 303] on span "NEXT" at bounding box center [562, 310] width 24 height 17
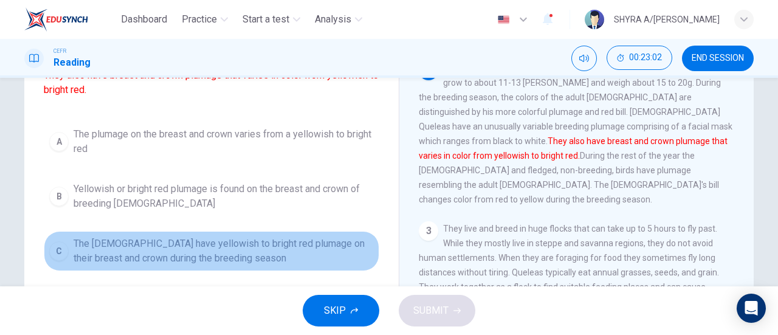
click at [283, 244] on span "The [DEMOGRAPHIC_DATA] have yellowish to bright red plumage on their breast and…" at bounding box center [224, 250] width 300 height 29
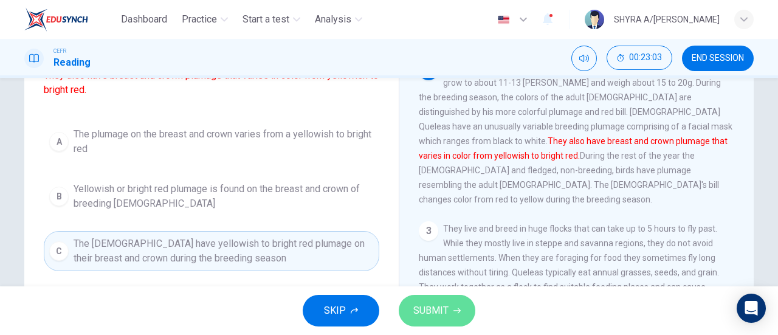
click at [439, 308] on span "SUBMIT" at bounding box center [430, 310] width 35 height 17
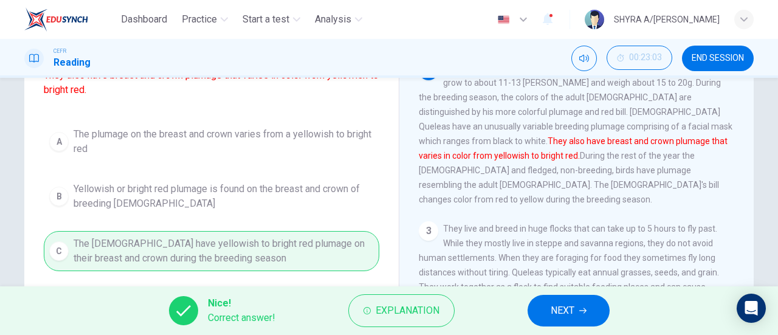
click at [573, 309] on span "NEXT" at bounding box center [562, 310] width 24 height 17
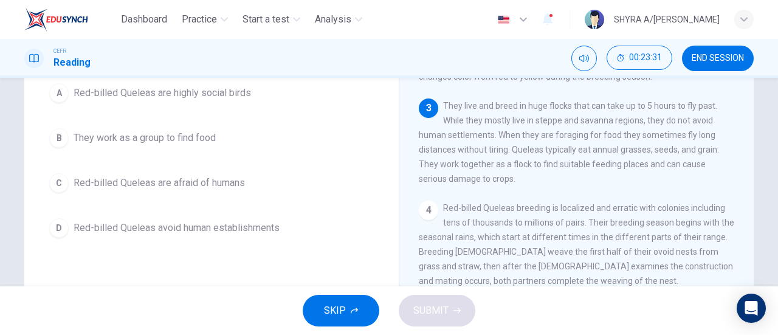
click at [194, 134] on span "They work as a group to find food" at bounding box center [145, 138] width 142 height 15
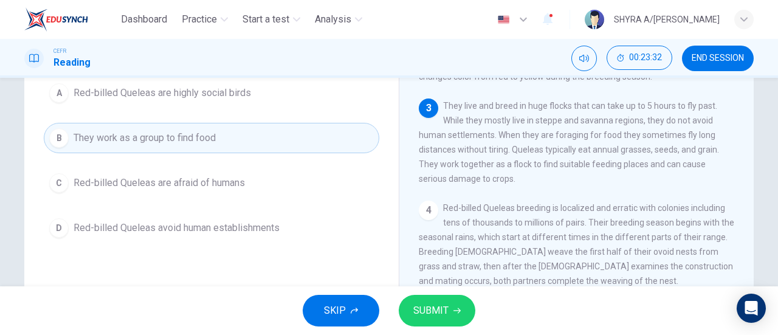
click at [424, 303] on span "SUBMIT" at bounding box center [430, 310] width 35 height 17
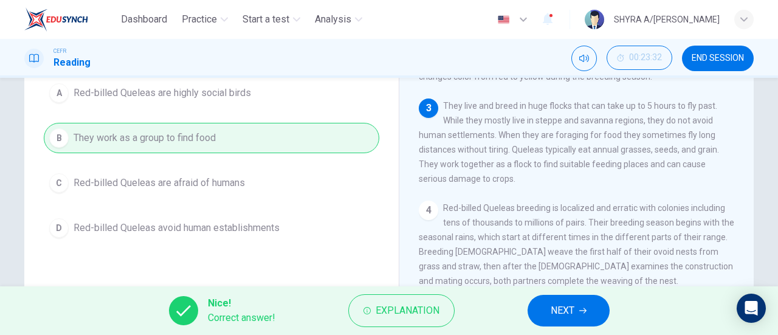
click at [564, 313] on span "NEXT" at bounding box center [562, 310] width 24 height 17
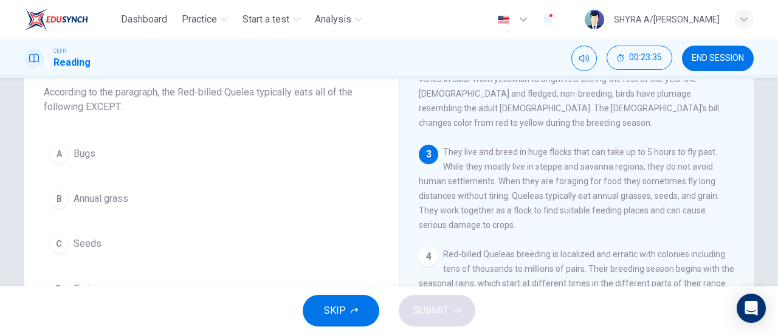
scroll to position [136, 0]
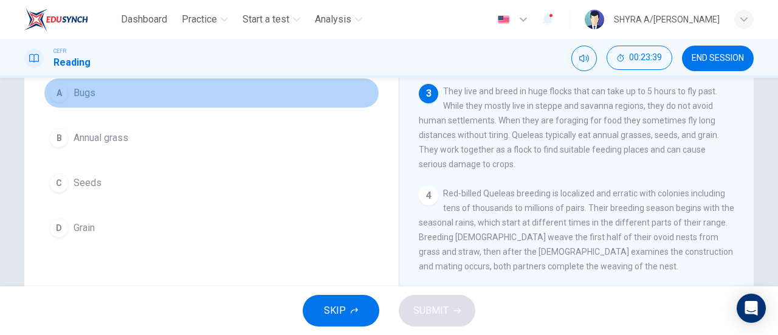
click at [80, 94] on span "Bugs" at bounding box center [85, 93] width 22 height 15
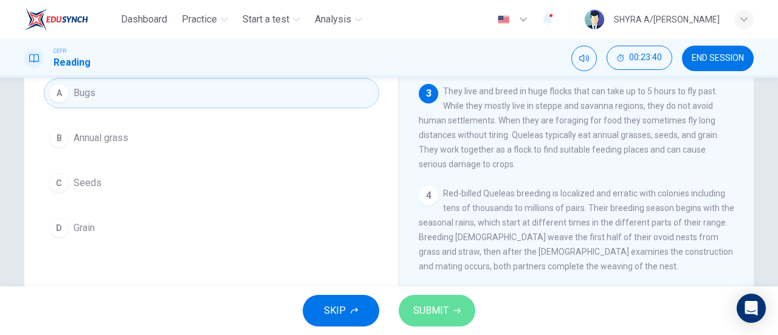
click at [454, 312] on icon "button" at bounding box center [456, 310] width 7 height 7
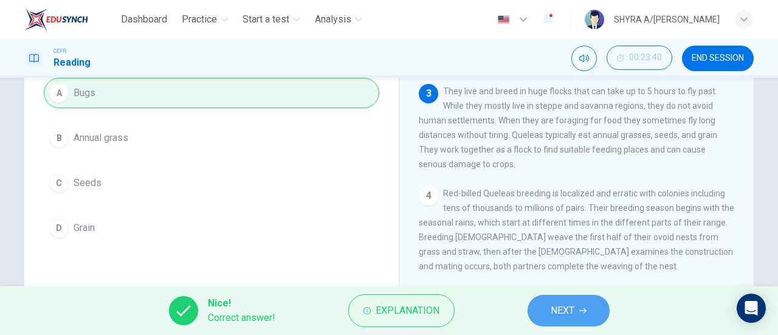
click at [554, 312] on span "NEXT" at bounding box center [562, 310] width 24 height 17
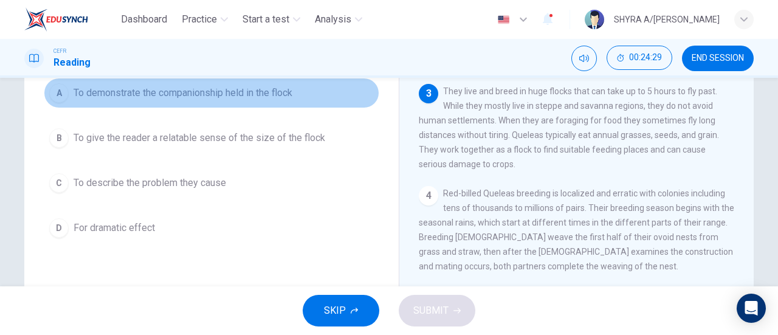
click at [197, 101] on button "A To demonstrate the companionship held in the flock" at bounding box center [211, 93] width 335 height 30
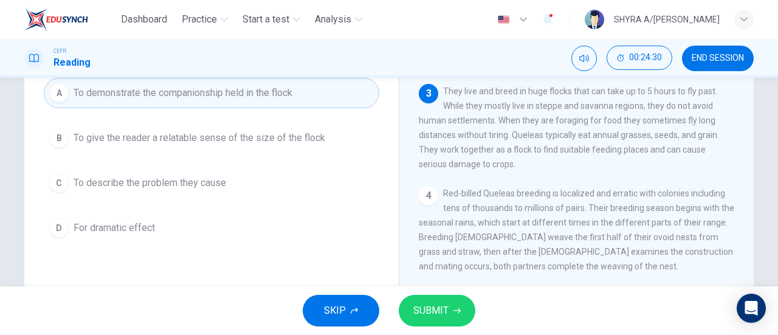
click at [431, 308] on span "SUBMIT" at bounding box center [430, 310] width 35 height 17
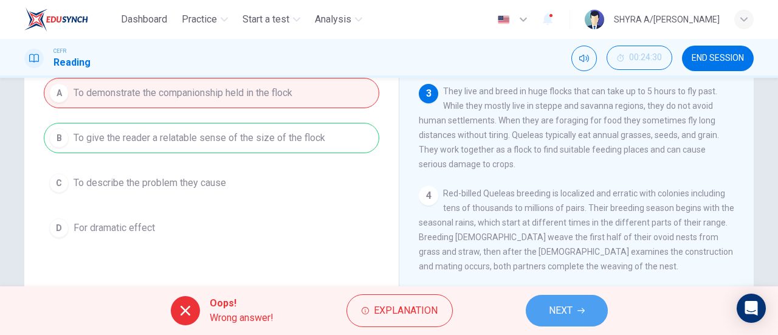
click at [569, 303] on span "NEXT" at bounding box center [561, 310] width 24 height 17
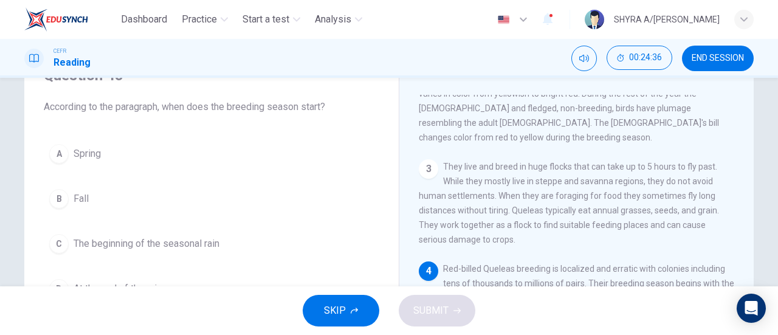
scroll to position [121, 0]
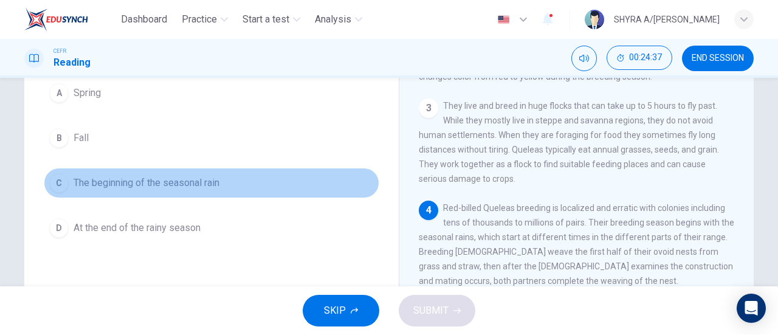
click at [159, 179] on span "The beginning of the seasonal rain" at bounding box center [147, 183] width 146 height 15
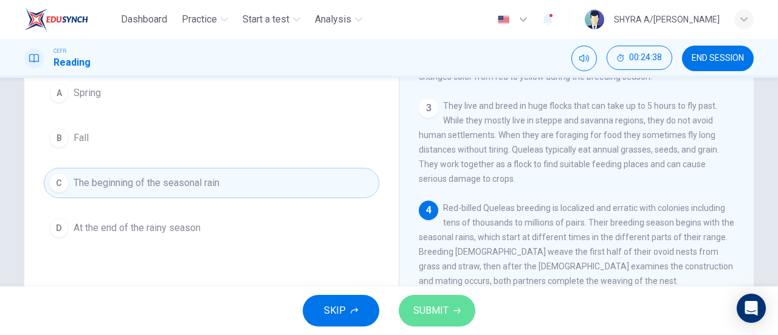
click at [462, 316] on button "SUBMIT" at bounding box center [436, 311] width 77 height 32
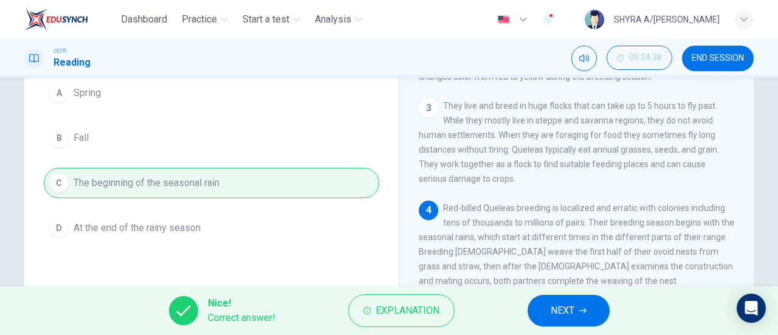
click at [565, 310] on span "NEXT" at bounding box center [562, 310] width 24 height 17
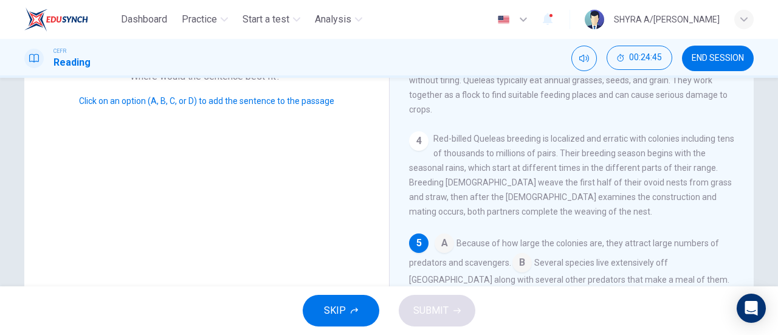
scroll to position [243, 0]
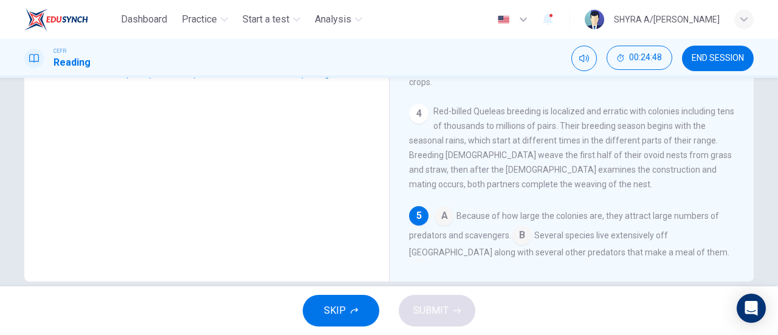
click at [429, 261] on input at bounding box center [419, 270] width 19 height 19
click at [444, 313] on span "SUBMIT" at bounding box center [430, 310] width 35 height 17
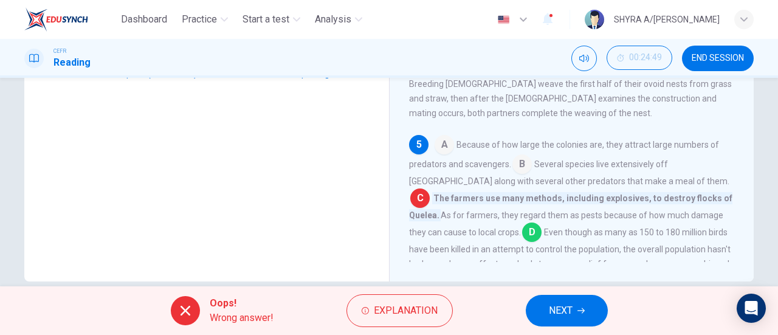
scroll to position [234, 0]
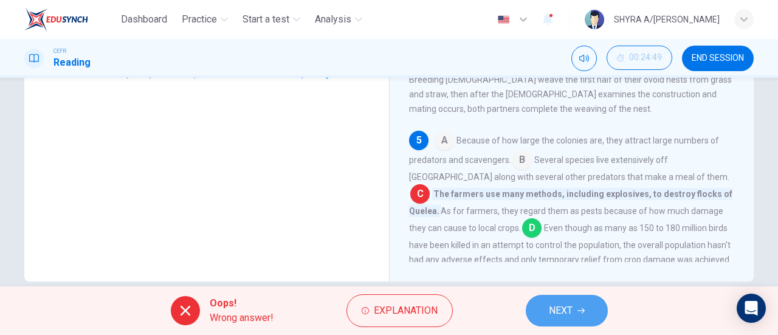
click at [575, 309] on button "NEXT" at bounding box center [566, 311] width 82 height 32
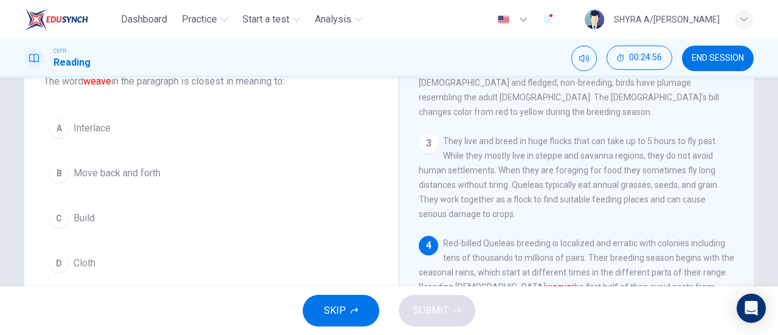
scroll to position [61, 0]
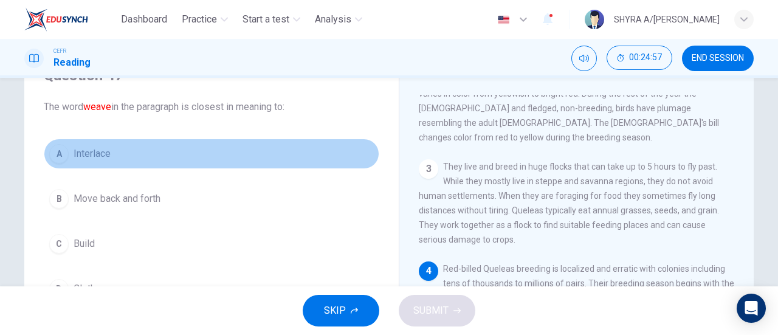
click at [95, 148] on span "Interlace" at bounding box center [92, 153] width 37 height 15
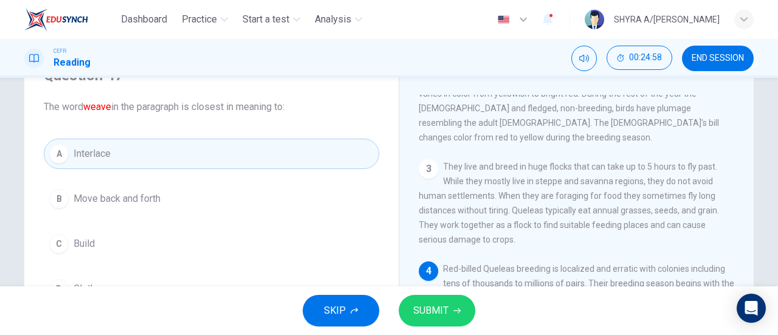
click at [441, 313] on span "SUBMIT" at bounding box center [430, 310] width 35 height 17
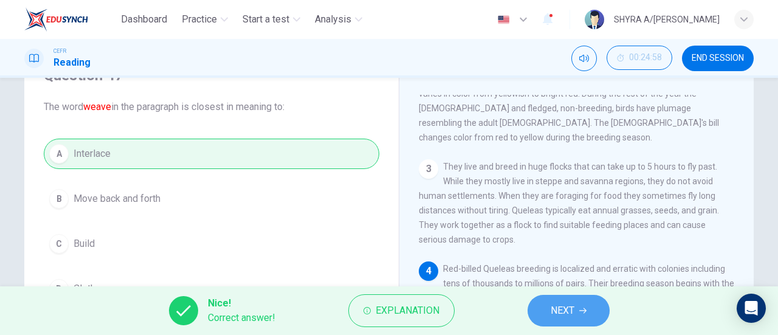
click at [589, 306] on button "NEXT" at bounding box center [568, 311] width 82 height 32
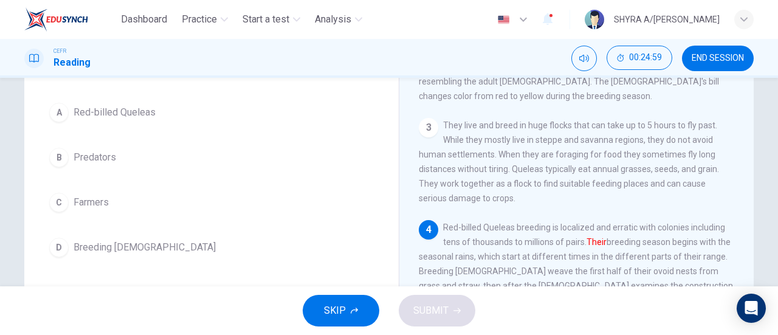
scroll to position [121, 0]
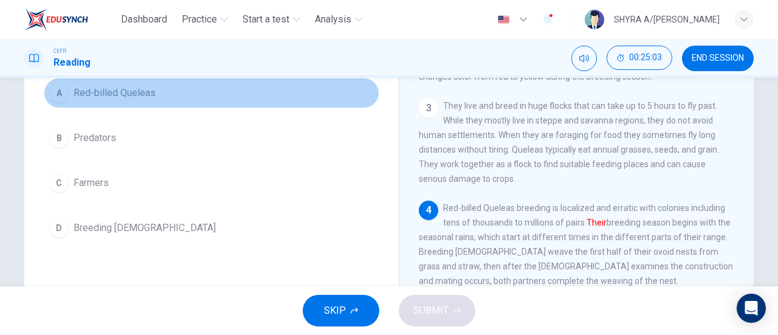
click at [138, 93] on span "Red-billed Queleas" at bounding box center [115, 93] width 82 height 15
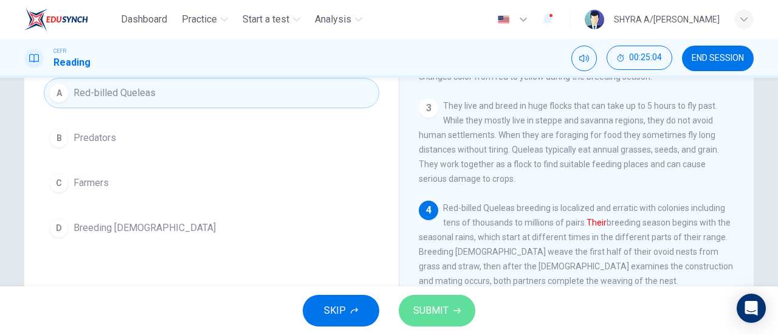
click at [458, 301] on button "SUBMIT" at bounding box center [436, 311] width 77 height 32
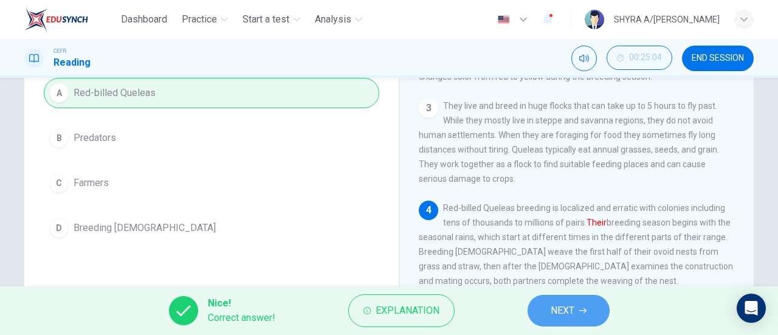
click at [543, 303] on button "NEXT" at bounding box center [568, 311] width 82 height 32
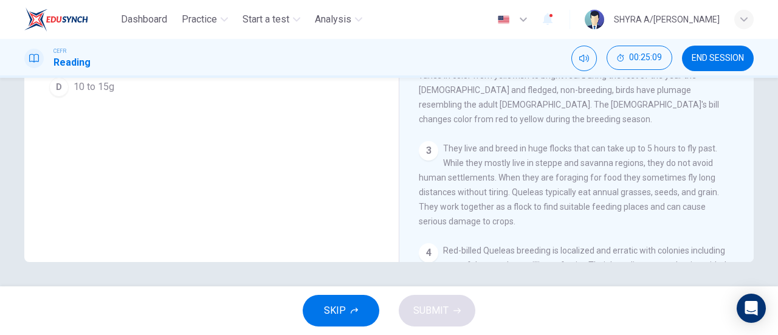
scroll to position [80, 0]
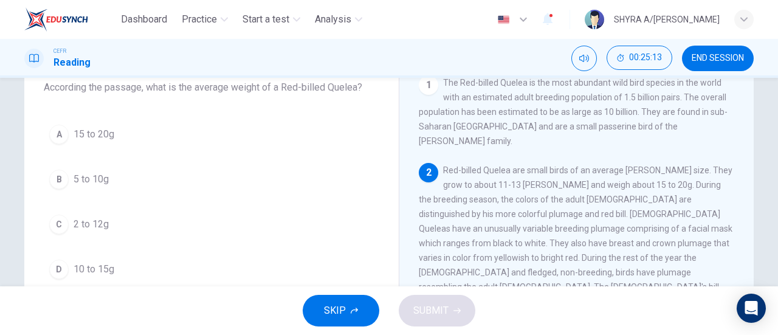
click at [86, 144] on button "A 15 to 20g" at bounding box center [211, 134] width 335 height 30
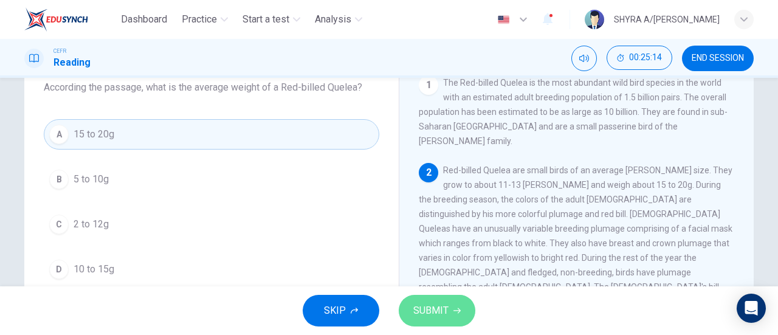
click at [412, 306] on button "SUBMIT" at bounding box center [436, 311] width 77 height 32
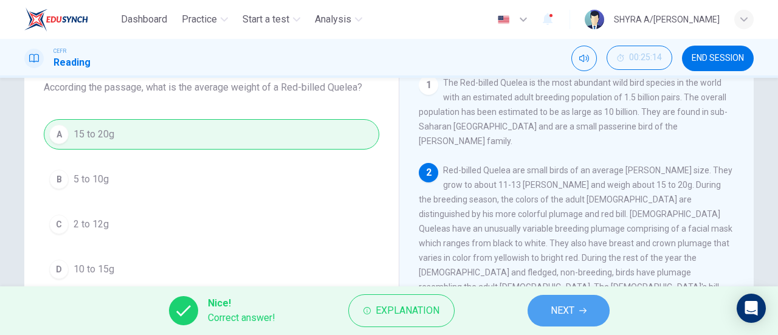
click at [547, 306] on button "NEXT" at bounding box center [568, 311] width 82 height 32
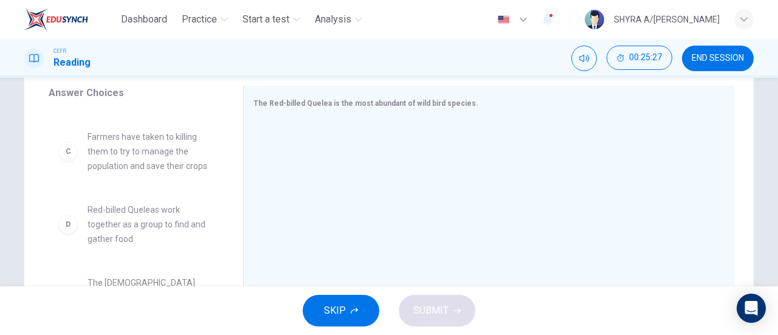
scroll to position [182, 0]
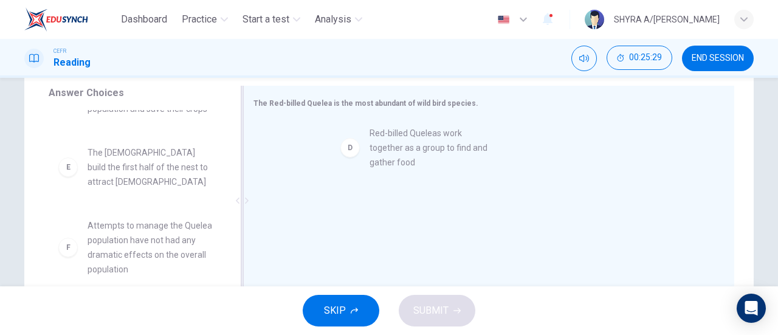
drag, startPoint x: 147, startPoint y: 169, endPoint x: 437, endPoint y: 152, distance: 290.3
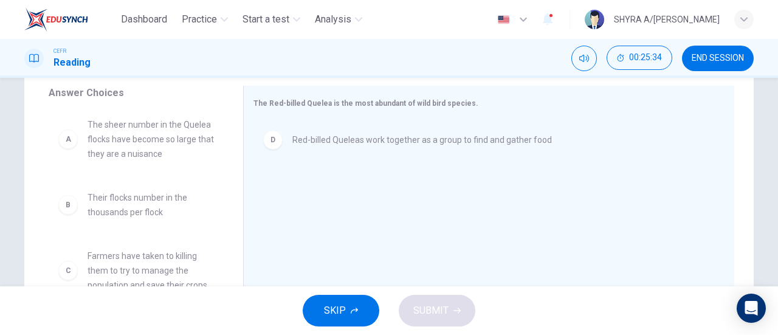
scroll to position [0, 0]
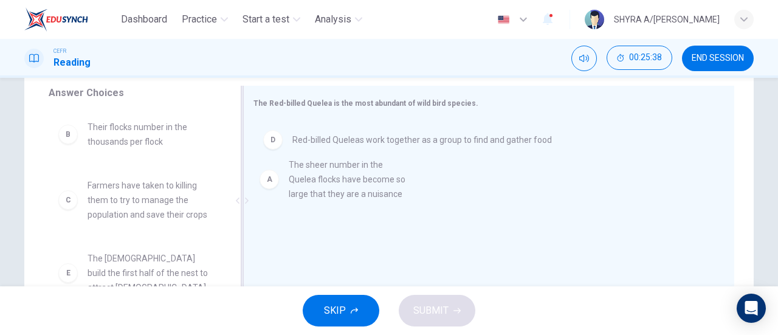
drag, startPoint x: 170, startPoint y: 159, endPoint x: 378, endPoint y: 197, distance: 211.2
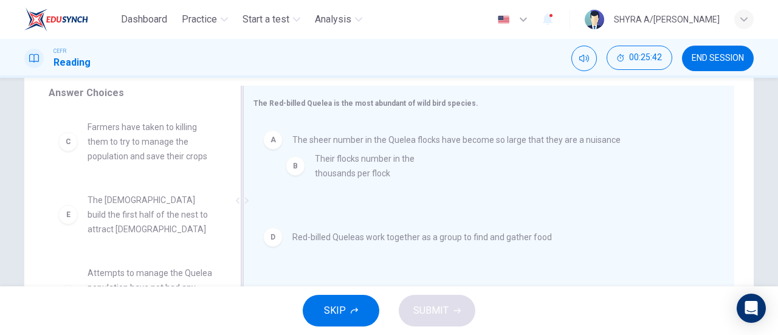
drag, startPoint x: 162, startPoint y: 156, endPoint x: 400, endPoint y: 185, distance: 239.2
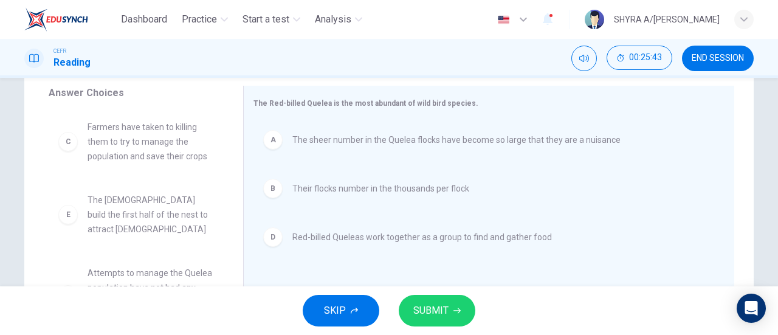
click at [445, 303] on span "SUBMIT" at bounding box center [430, 310] width 35 height 17
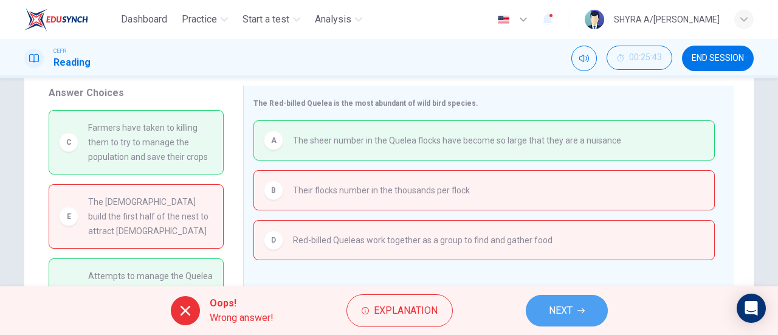
click at [554, 299] on button "NEXT" at bounding box center [566, 311] width 82 height 32
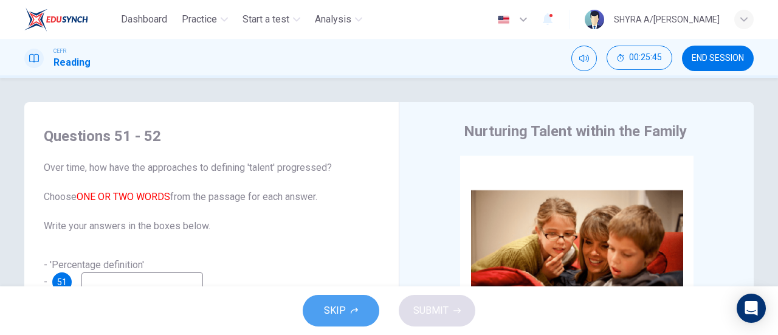
click at [333, 302] on span "SKIP" at bounding box center [335, 310] width 22 height 17
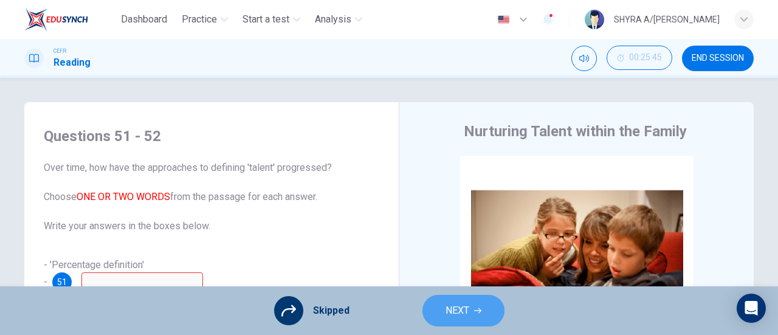
click at [465, 303] on span "NEXT" at bounding box center [457, 310] width 24 height 17
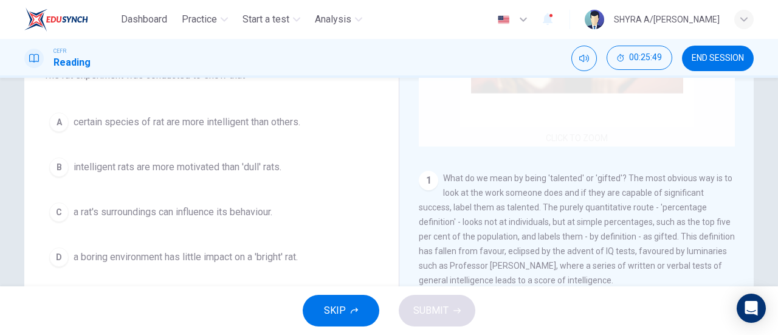
scroll to position [121, 0]
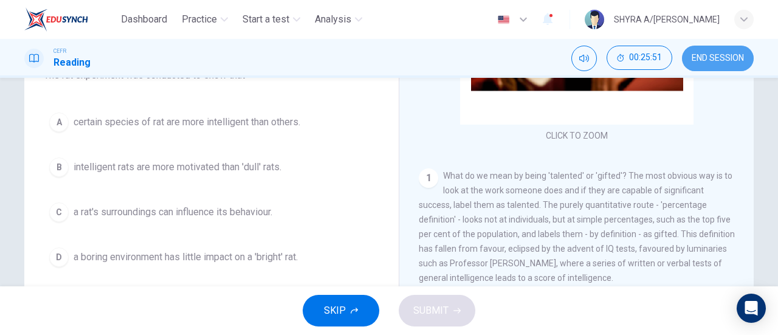
click at [725, 63] on span "END SESSION" at bounding box center [717, 58] width 52 height 10
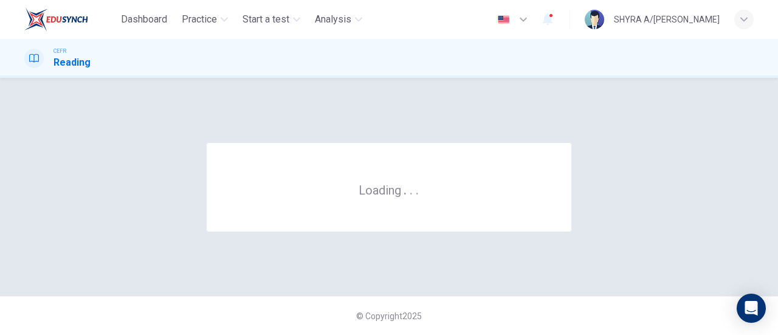
scroll to position [0, 0]
